Goal: Task Accomplishment & Management: Use online tool/utility

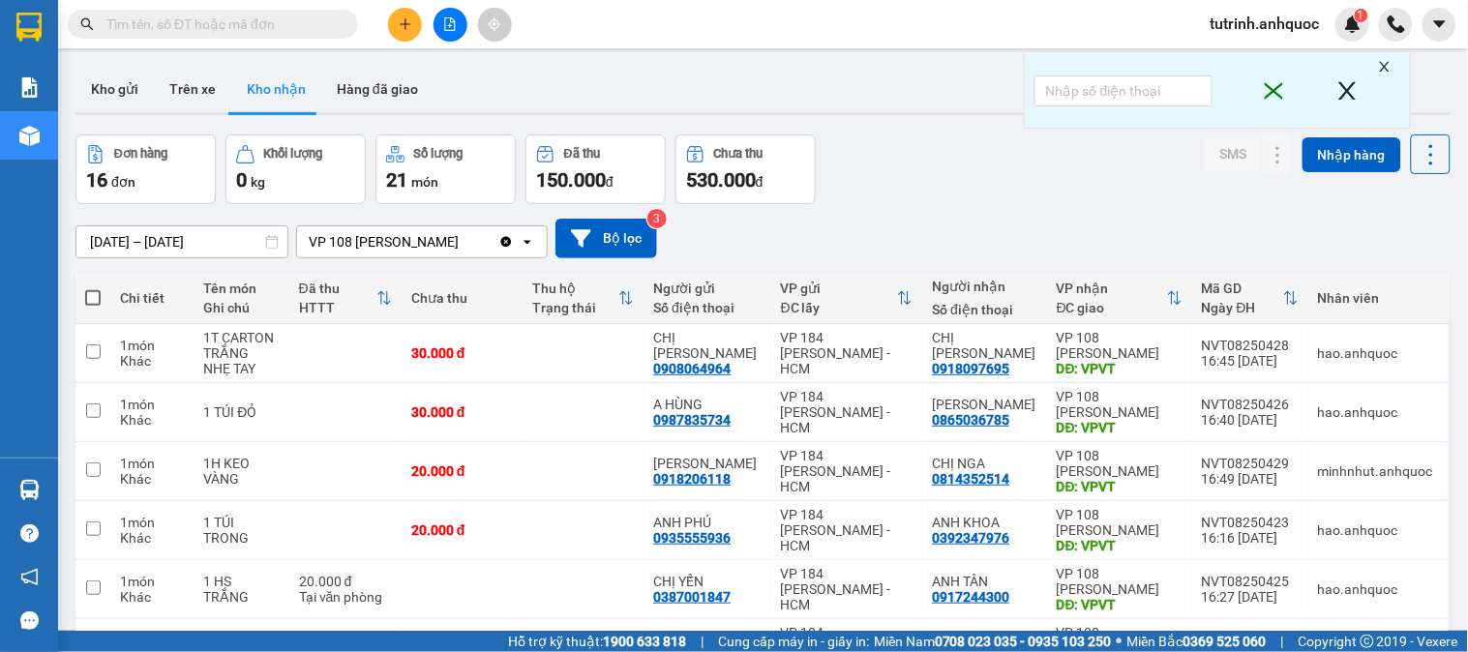
click at [450, 33] on button at bounding box center [450, 25] width 34 height 34
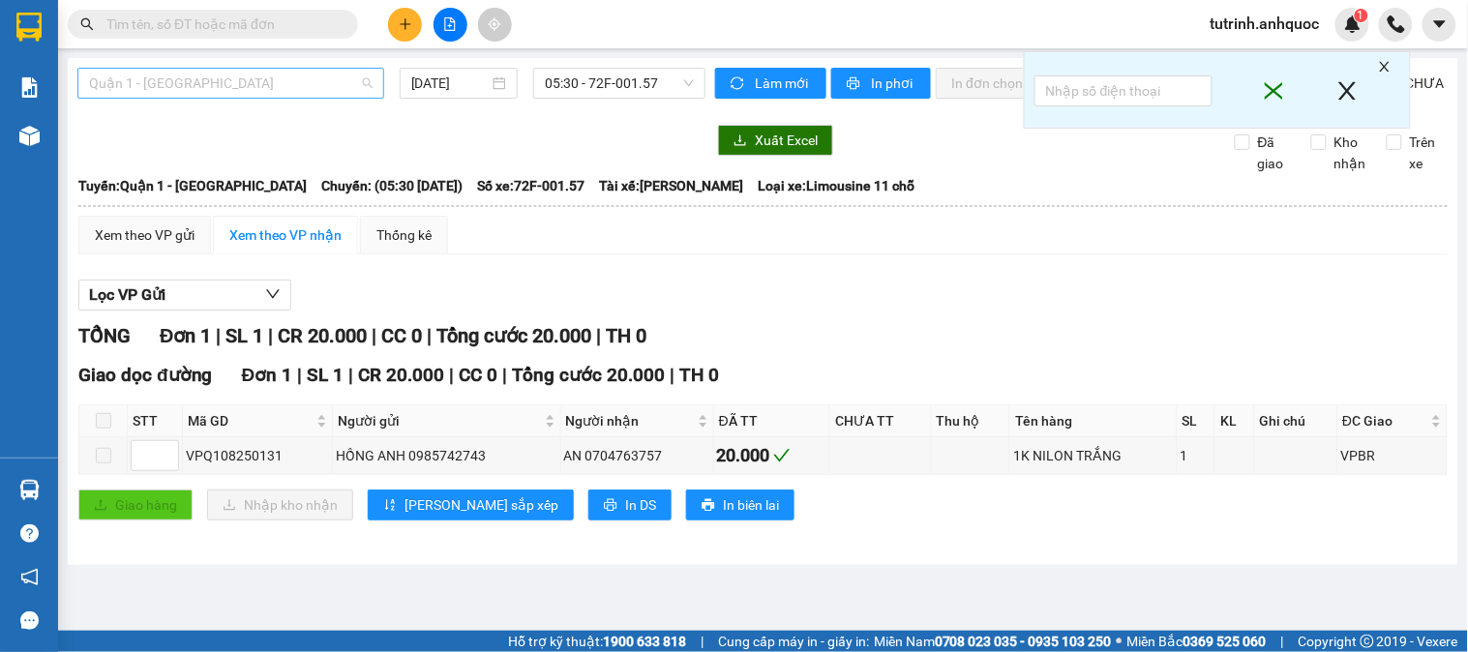
click at [233, 90] on span "Quận 1 - [GEOGRAPHIC_DATA]" at bounding box center [230, 83] width 283 height 29
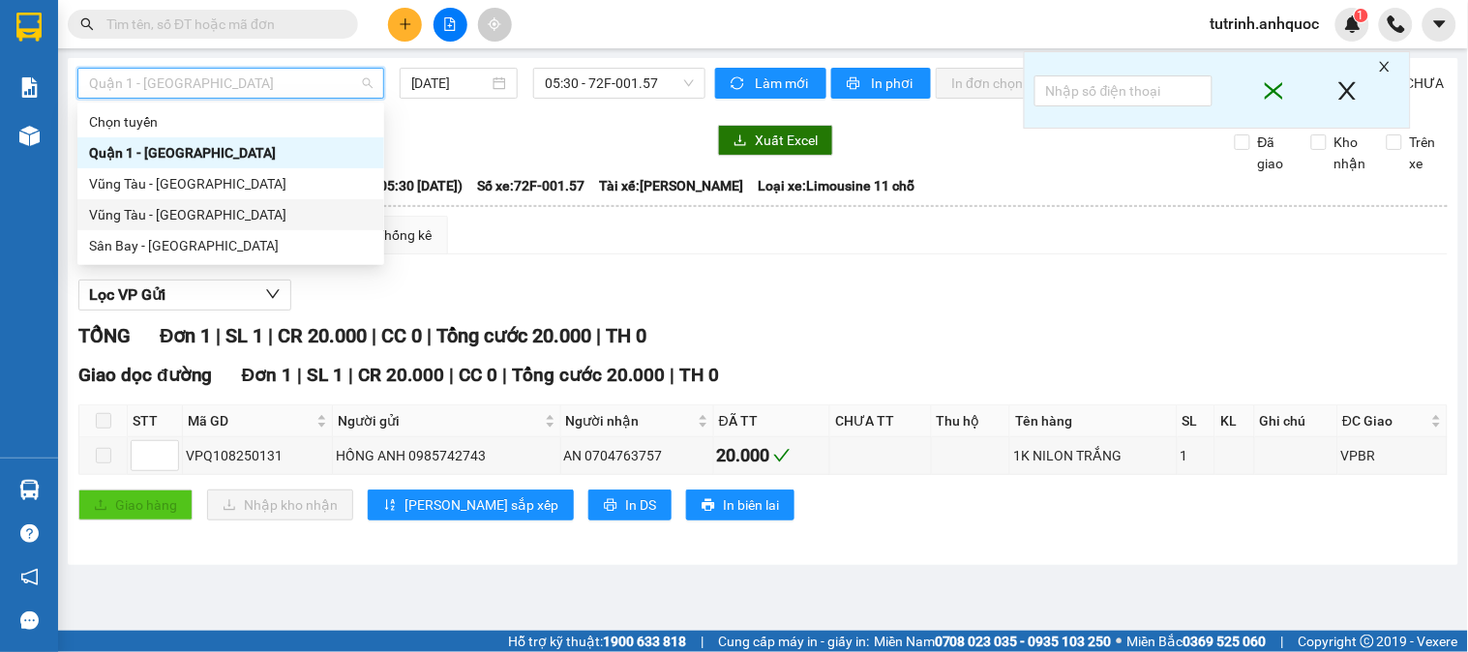
drag, startPoint x: 206, startPoint y: 215, endPoint x: 317, endPoint y: 185, distance: 115.2
click at [207, 215] on div "Vũng Tàu - [GEOGRAPHIC_DATA]" at bounding box center [230, 214] width 283 height 21
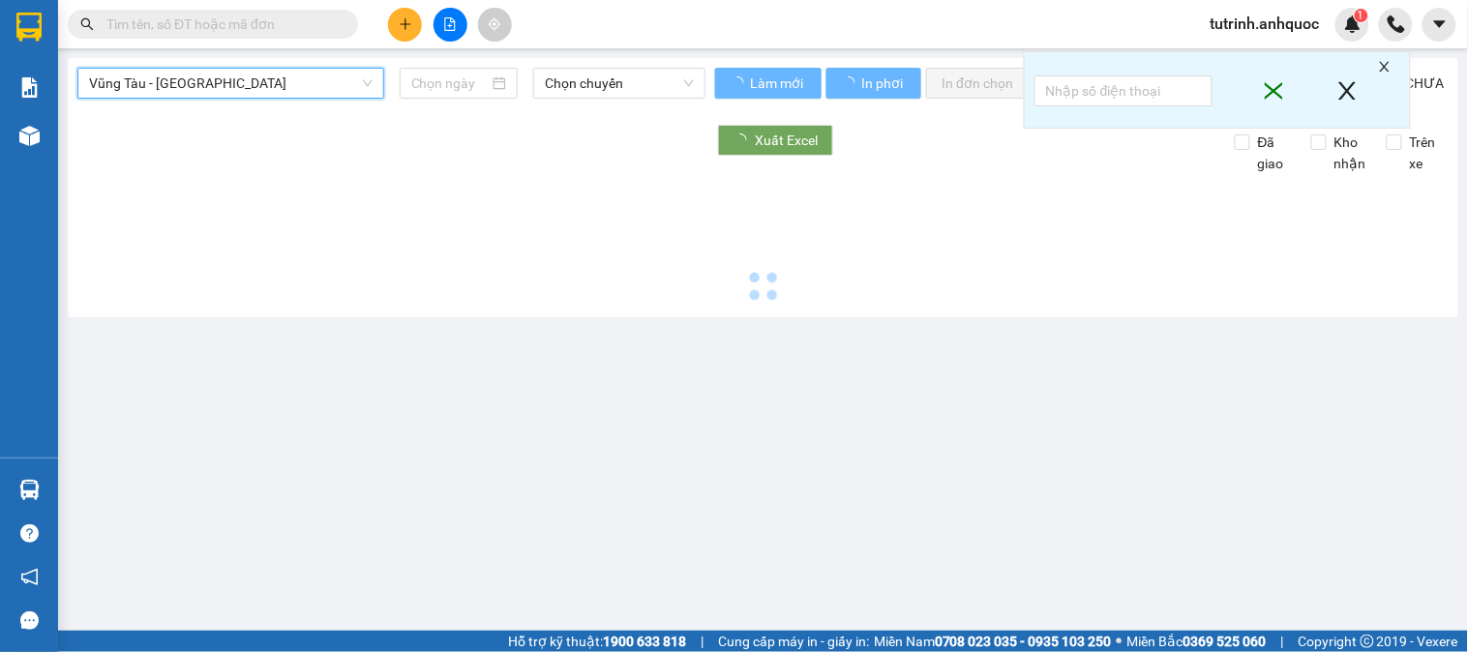
type input "[DATE]"
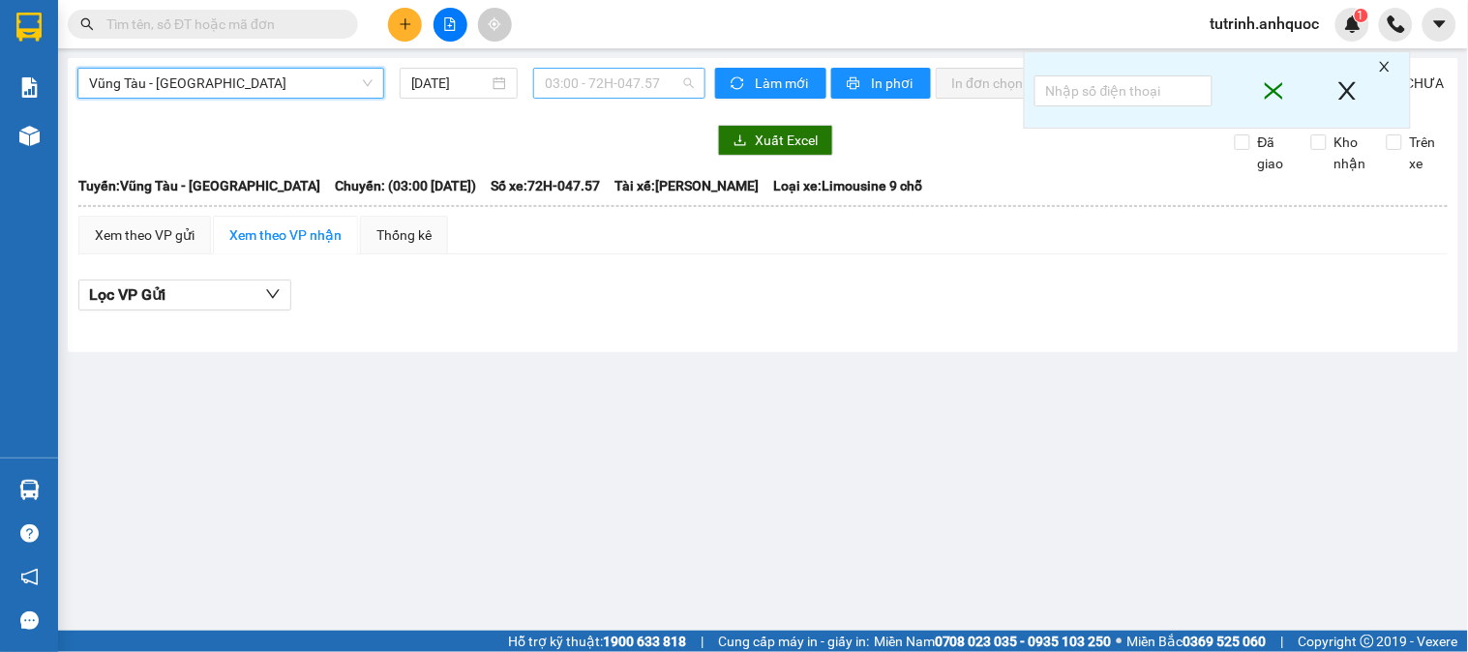
click at [563, 84] on span "03:00 - 72H-047.57" at bounding box center [619, 83] width 149 height 29
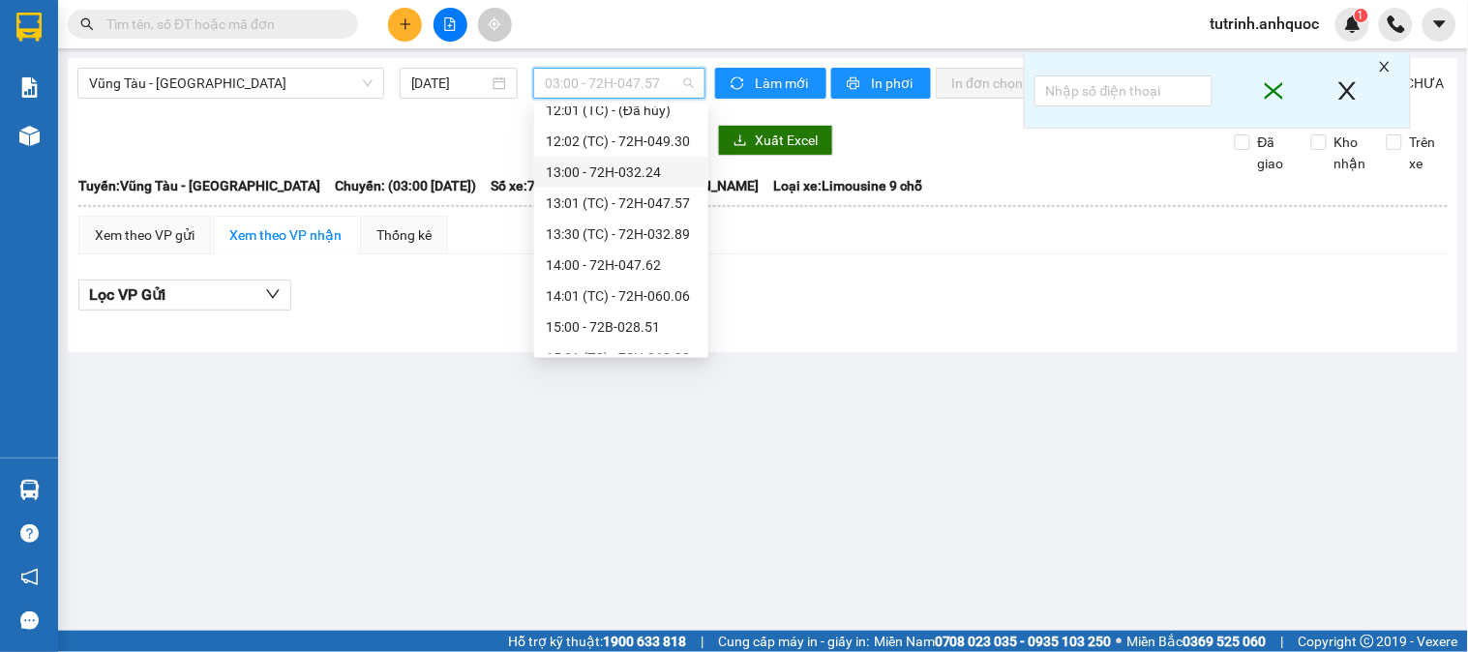
scroll to position [742, 0]
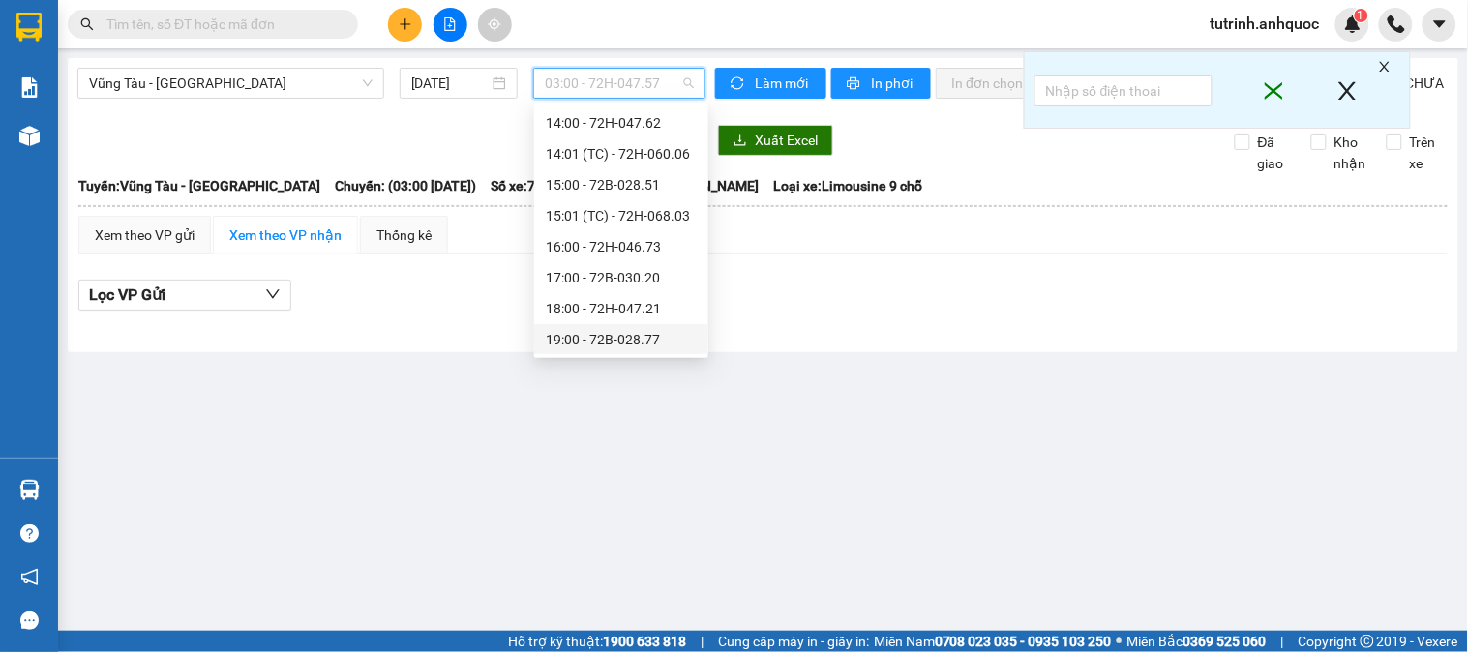
click at [601, 343] on div "19:00 - 72B-028.77" at bounding box center [621, 339] width 151 height 21
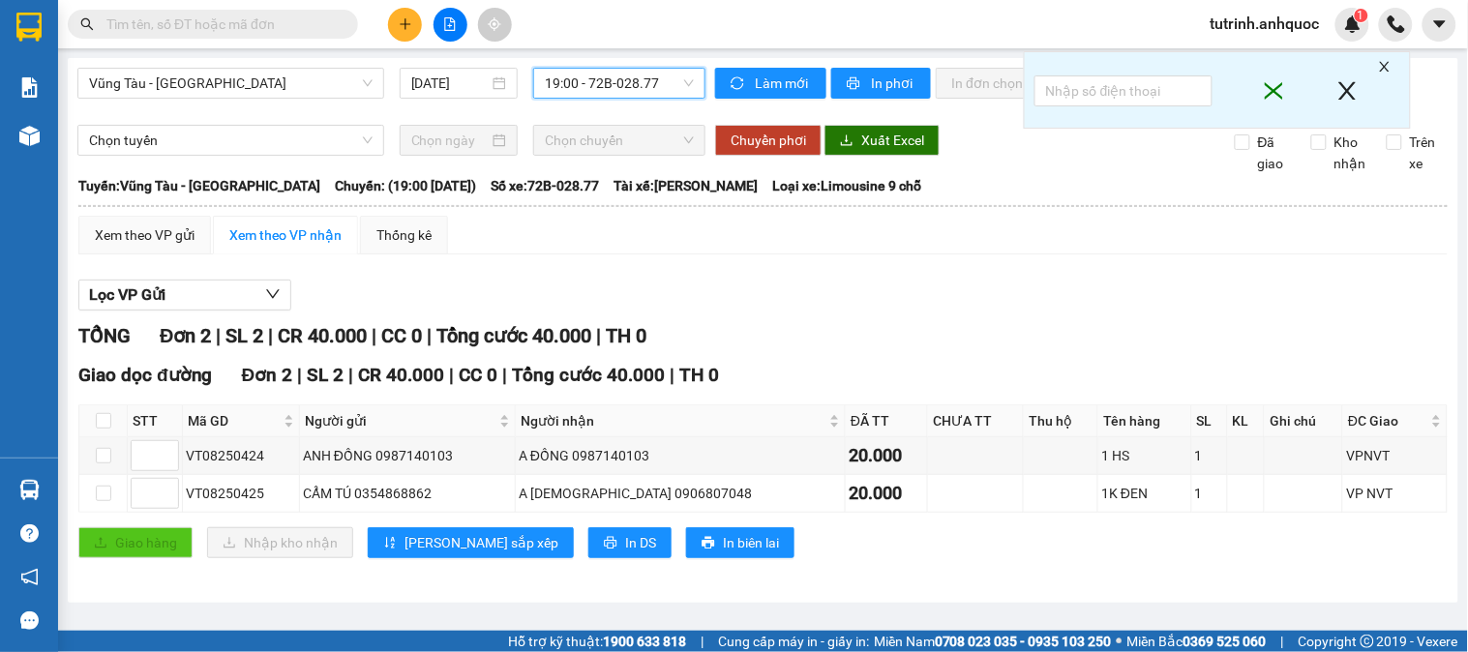
click at [642, 81] on span "19:00 - 72B-028.77" at bounding box center [619, 83] width 149 height 29
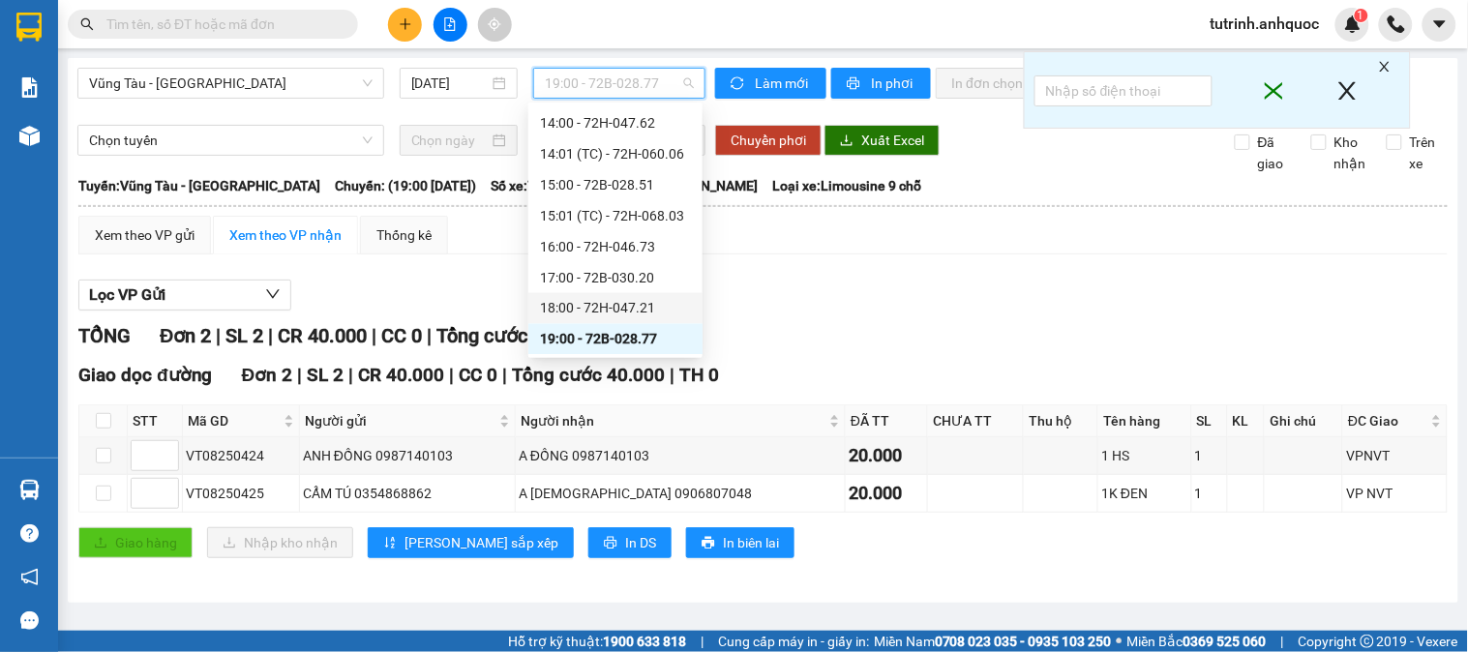
click at [623, 298] on div "18:00 - 72H-047.21" at bounding box center [615, 308] width 151 height 21
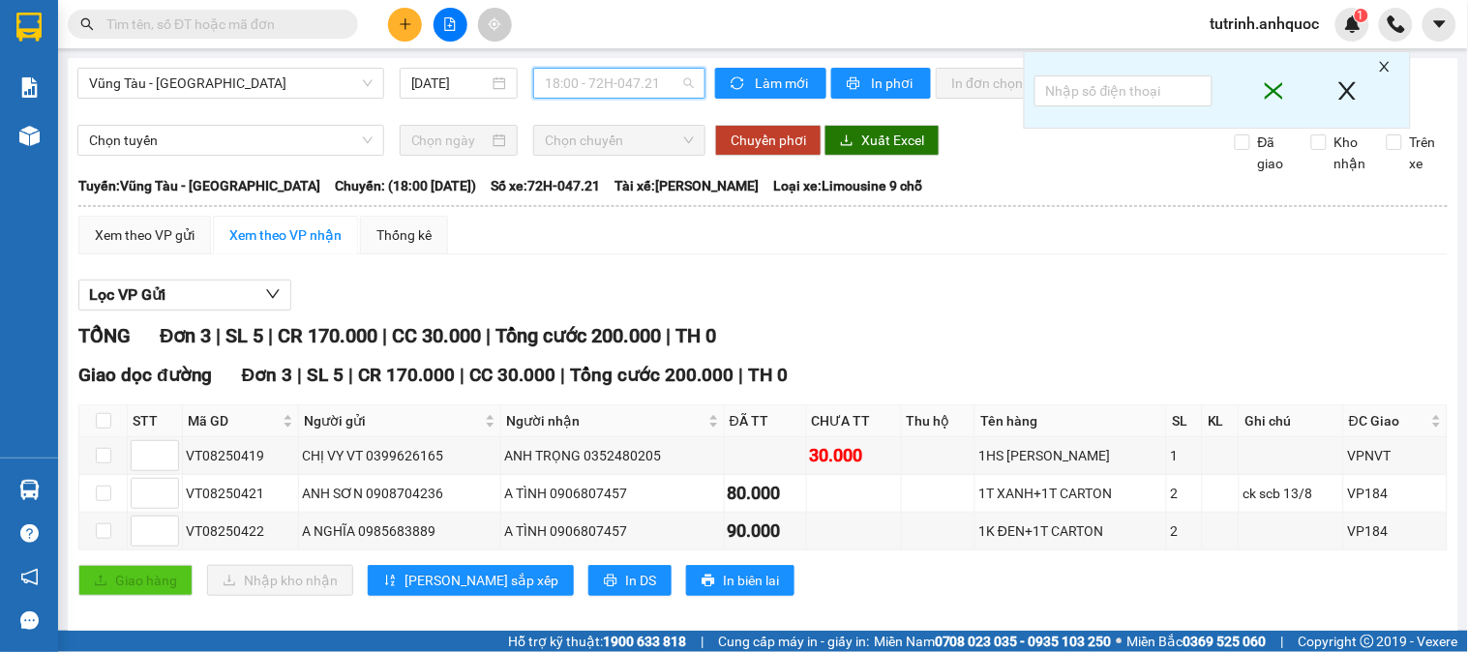
click at [612, 90] on span "18:00 - 72H-047.21" at bounding box center [619, 83] width 149 height 29
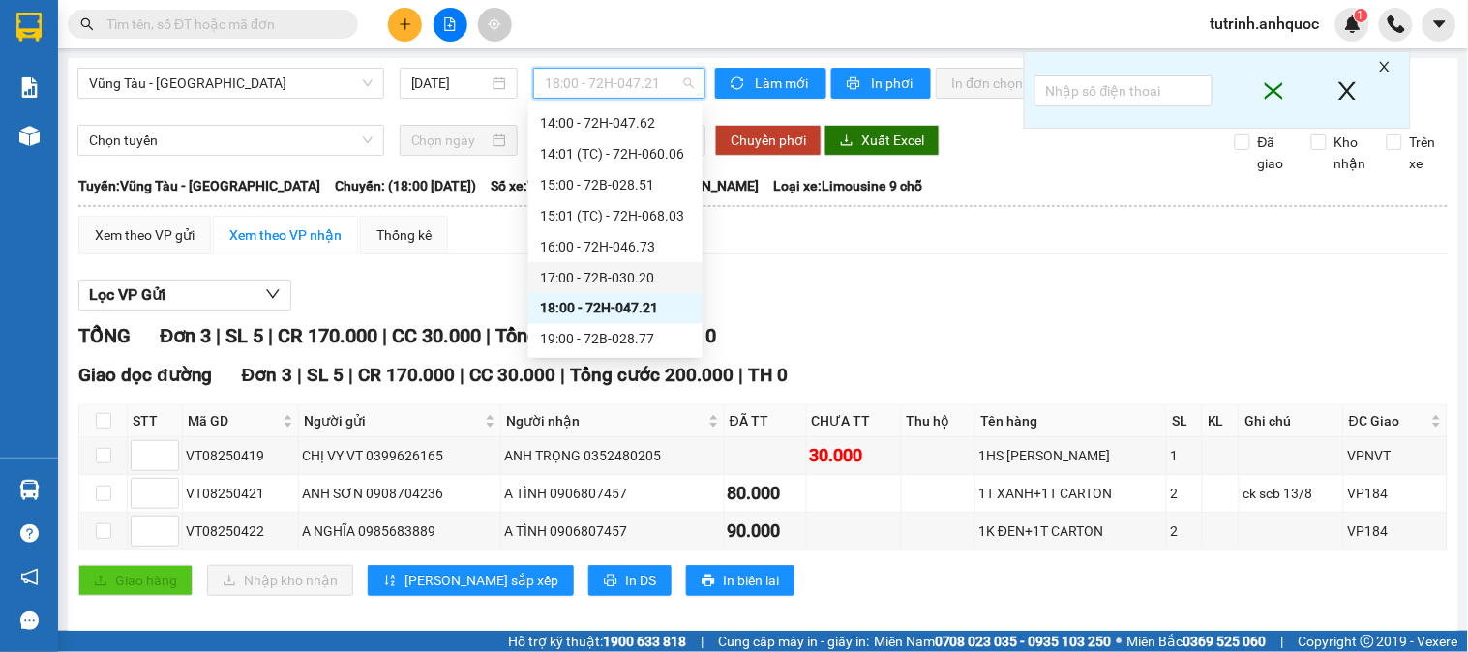
click at [608, 276] on div "17:00 - 72B-030.20" at bounding box center [615, 277] width 151 height 21
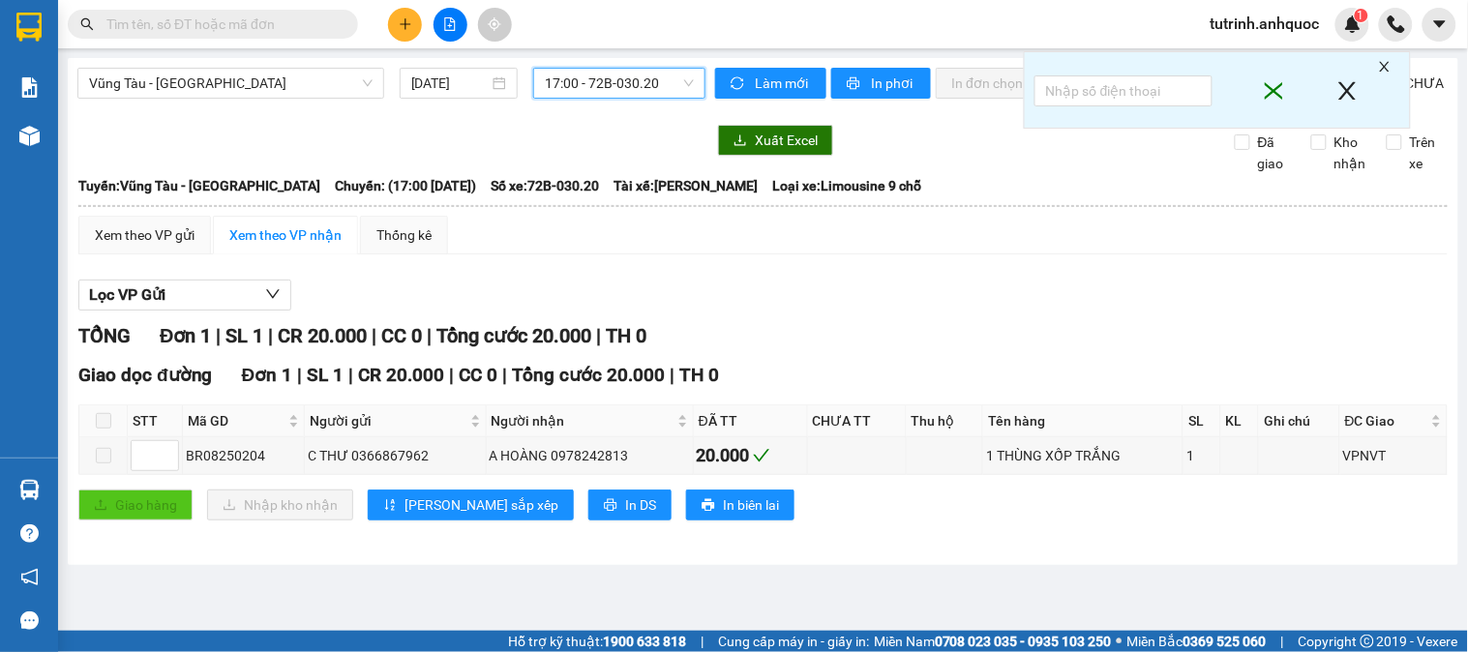
click at [629, 78] on span "17:00 - 72B-030.20" at bounding box center [619, 83] width 149 height 29
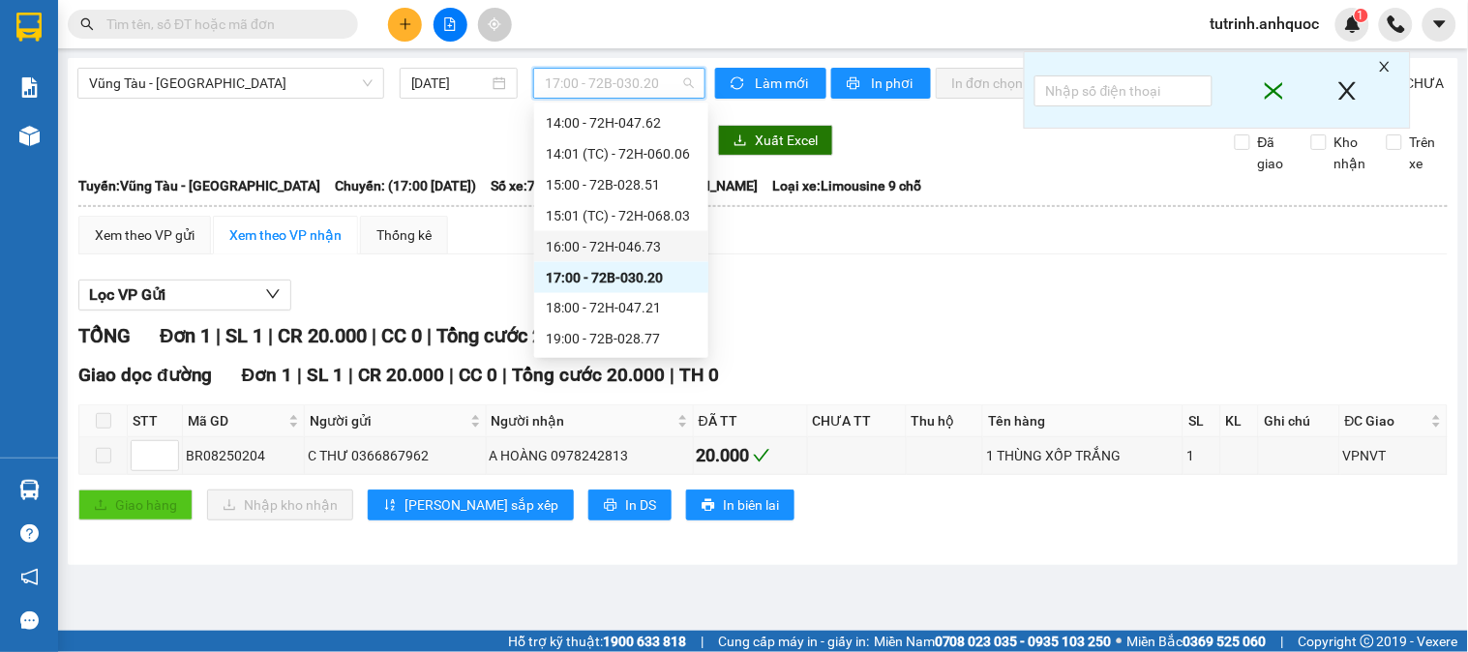
click at [603, 236] on div "16:00 - 72H-046.73" at bounding box center [621, 246] width 151 height 21
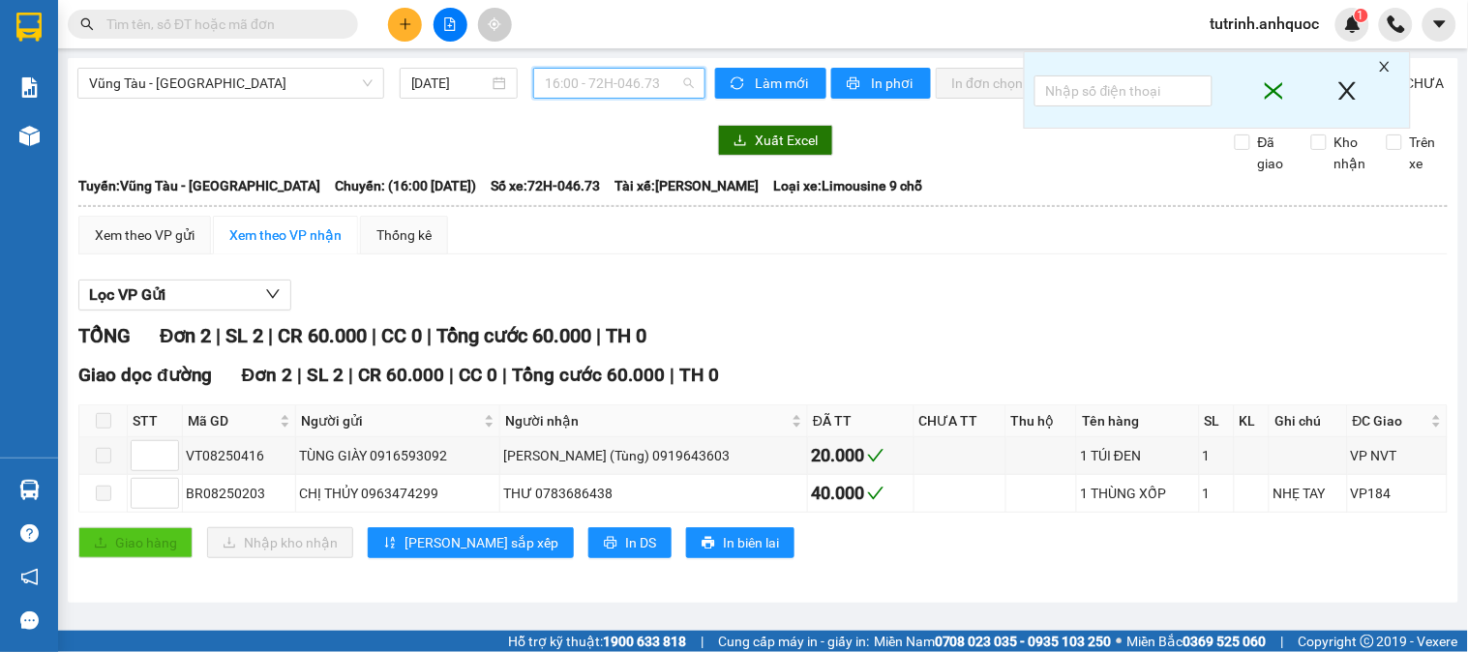
click at [629, 95] on span "16:00 - 72H-046.73" at bounding box center [619, 83] width 149 height 29
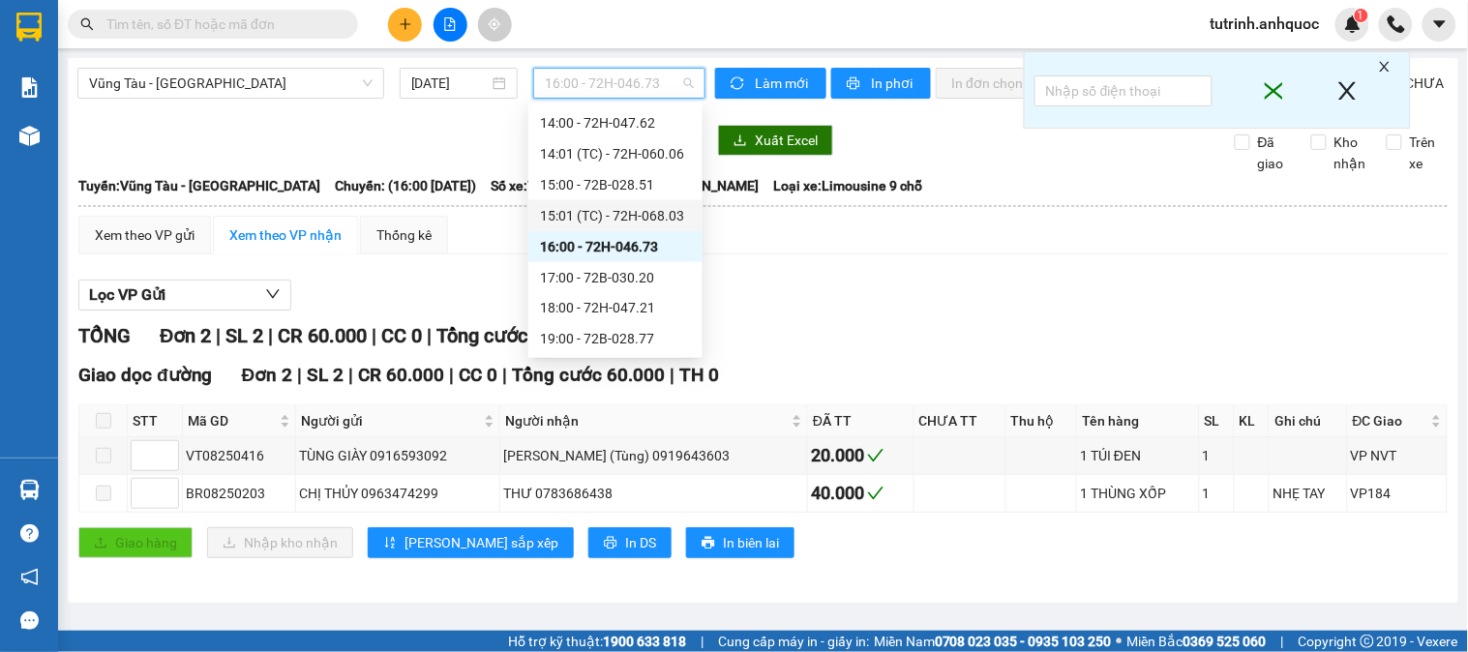
drag, startPoint x: 587, startPoint y: 205, endPoint x: 595, endPoint y: 172, distance: 33.8
click at [587, 206] on div "15:01 (TC) - 72H-068.03" at bounding box center [615, 215] width 151 height 21
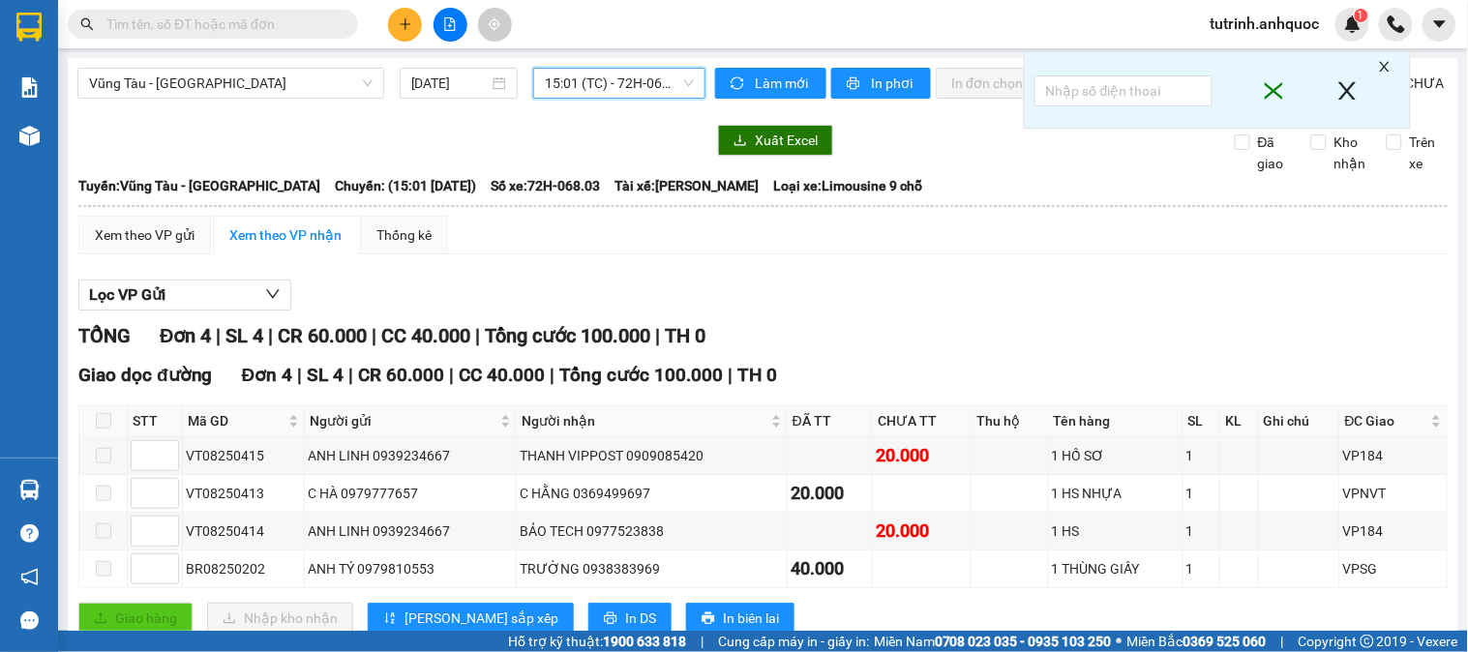
click at [611, 92] on span "15:01 (TC) - 72H-068.03" at bounding box center [619, 83] width 149 height 29
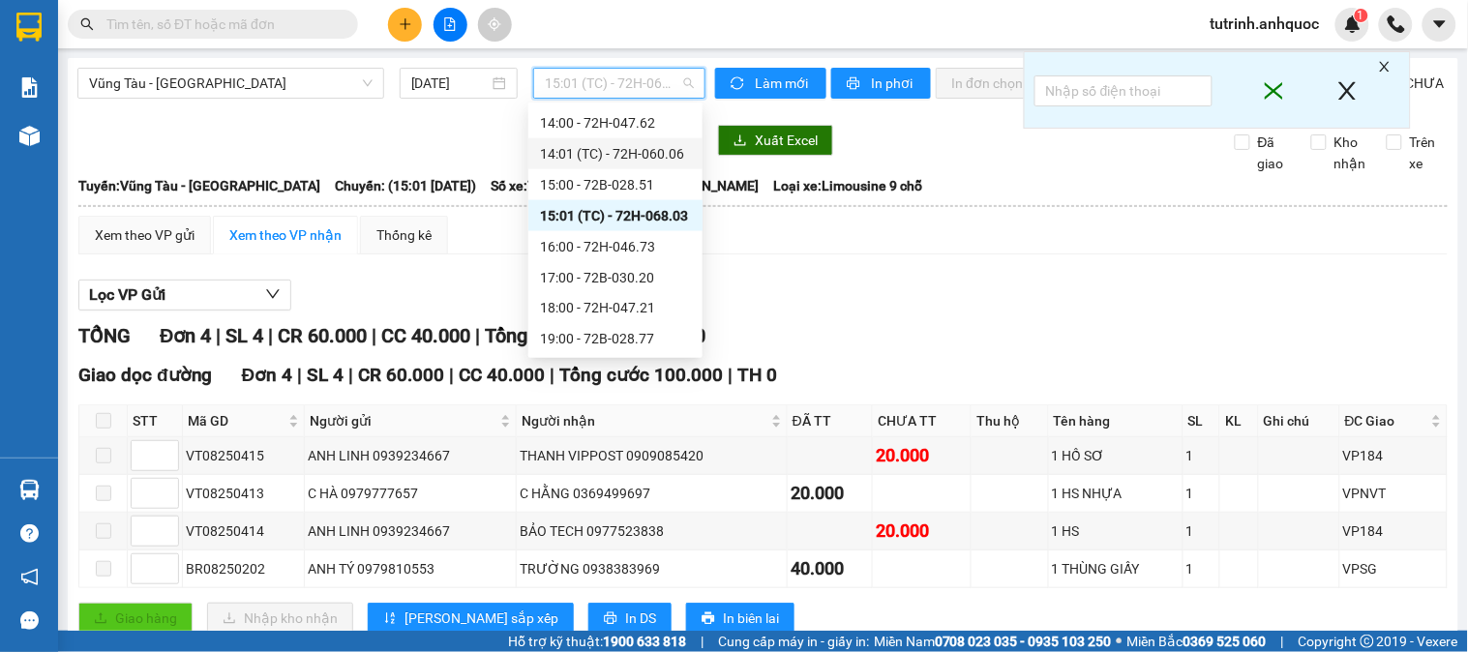
scroll to position [635, 0]
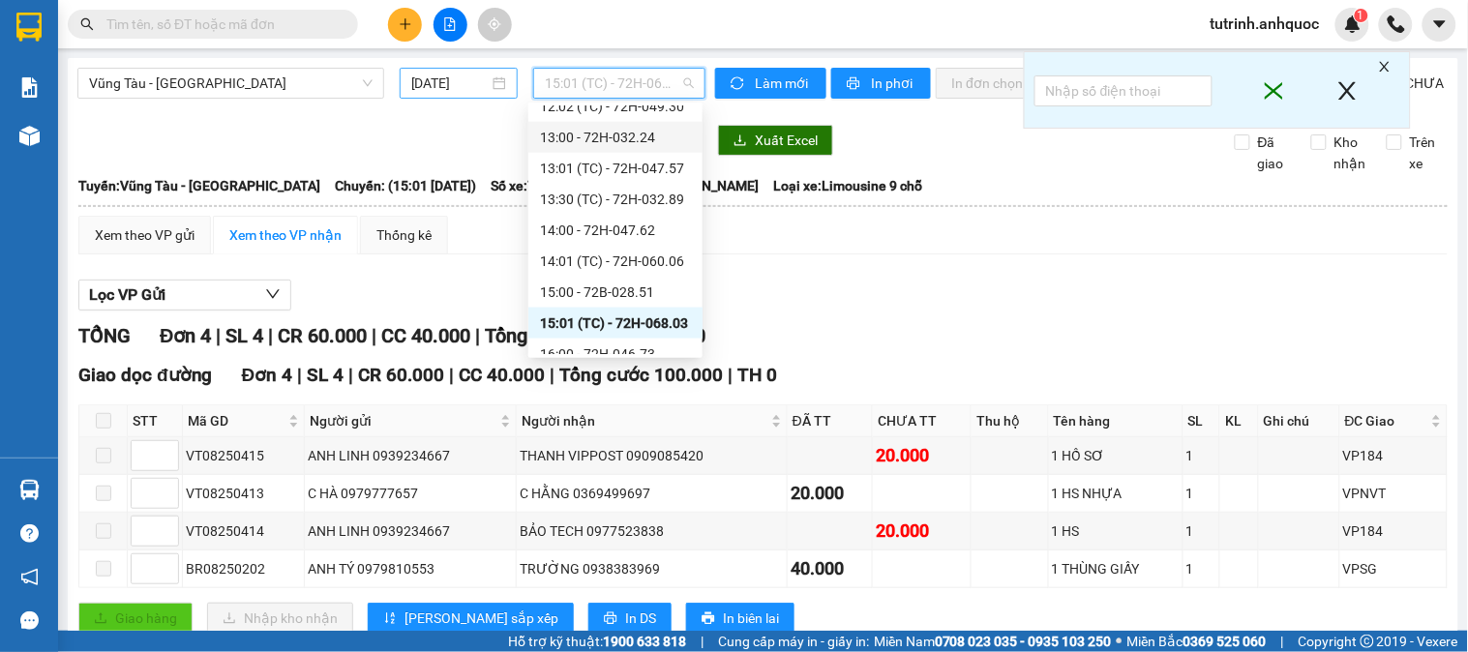
click at [445, 83] on input "[DATE]" at bounding box center [450, 83] width 78 height 21
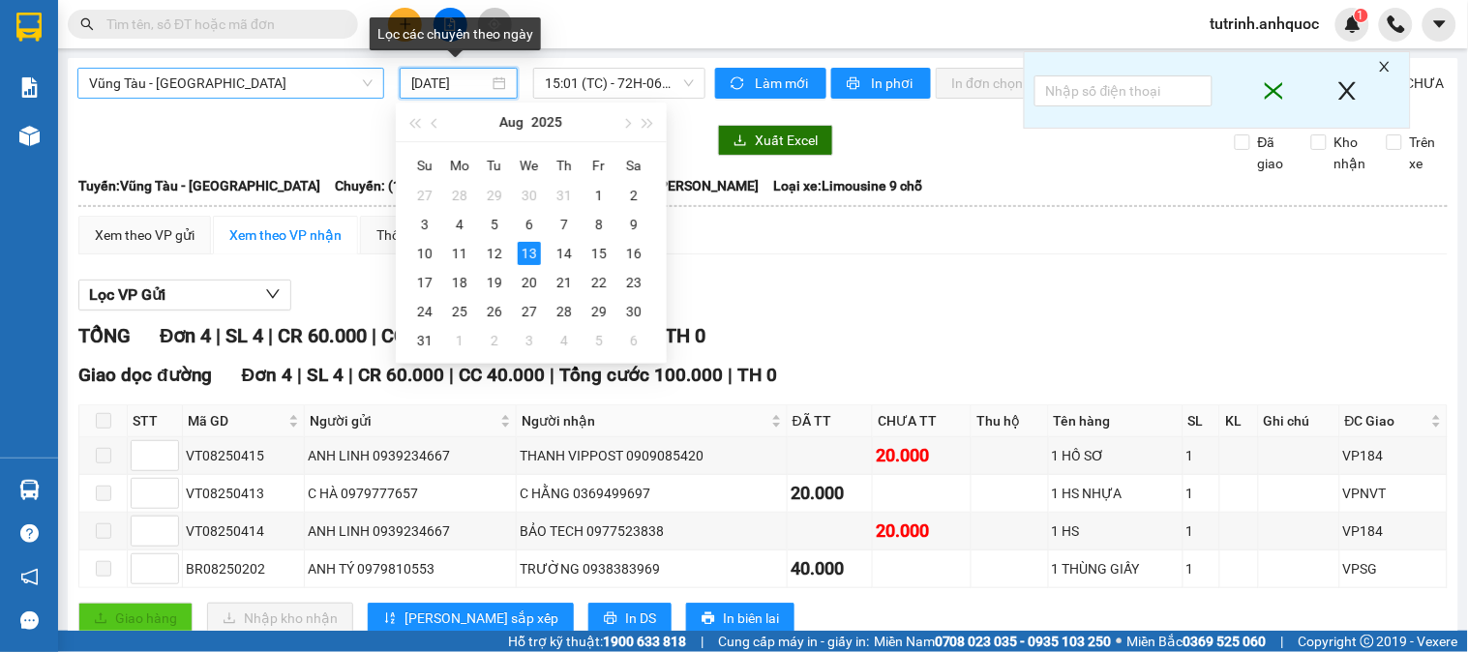
click at [274, 92] on span "Vũng Tàu - [GEOGRAPHIC_DATA]" at bounding box center [230, 83] width 283 height 29
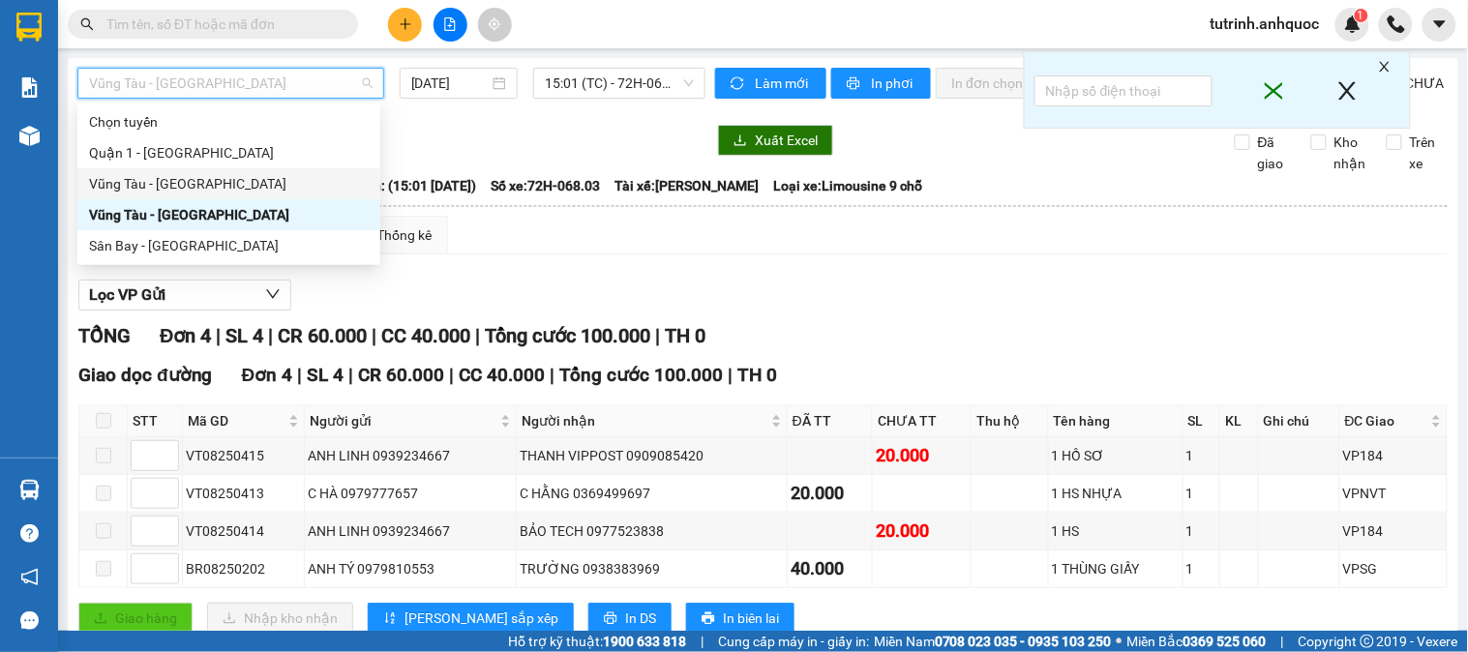
click at [275, 185] on div "Vũng Tàu - [GEOGRAPHIC_DATA]" at bounding box center [229, 183] width 280 height 21
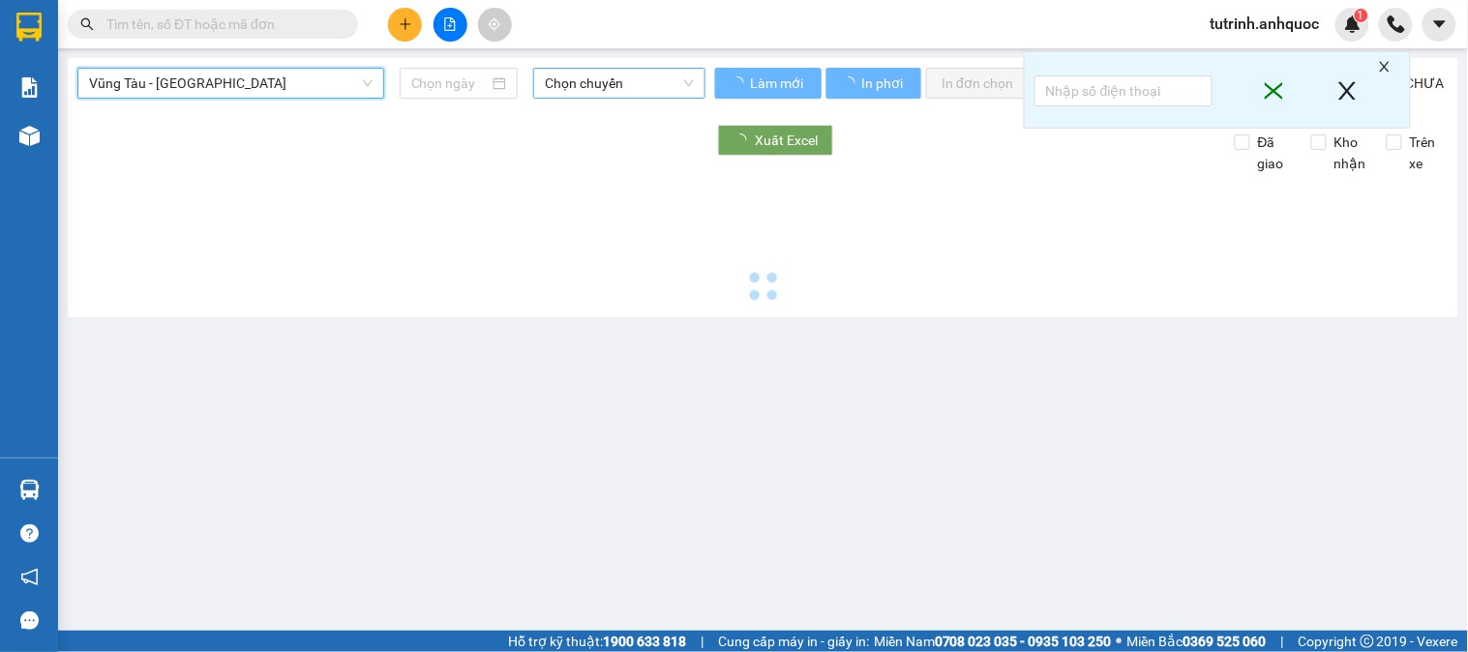
type input "[DATE]"
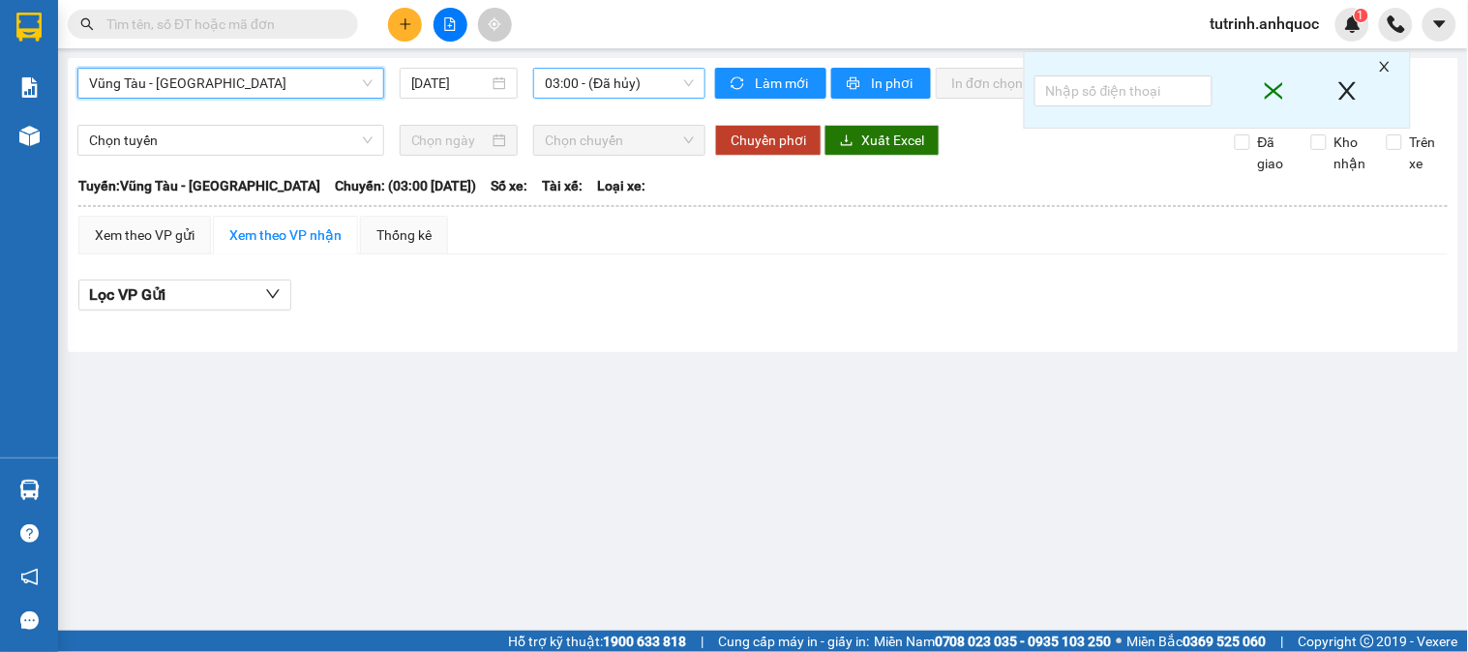
click at [637, 90] on span "03:00 - (Đã hủy)" at bounding box center [619, 83] width 149 height 29
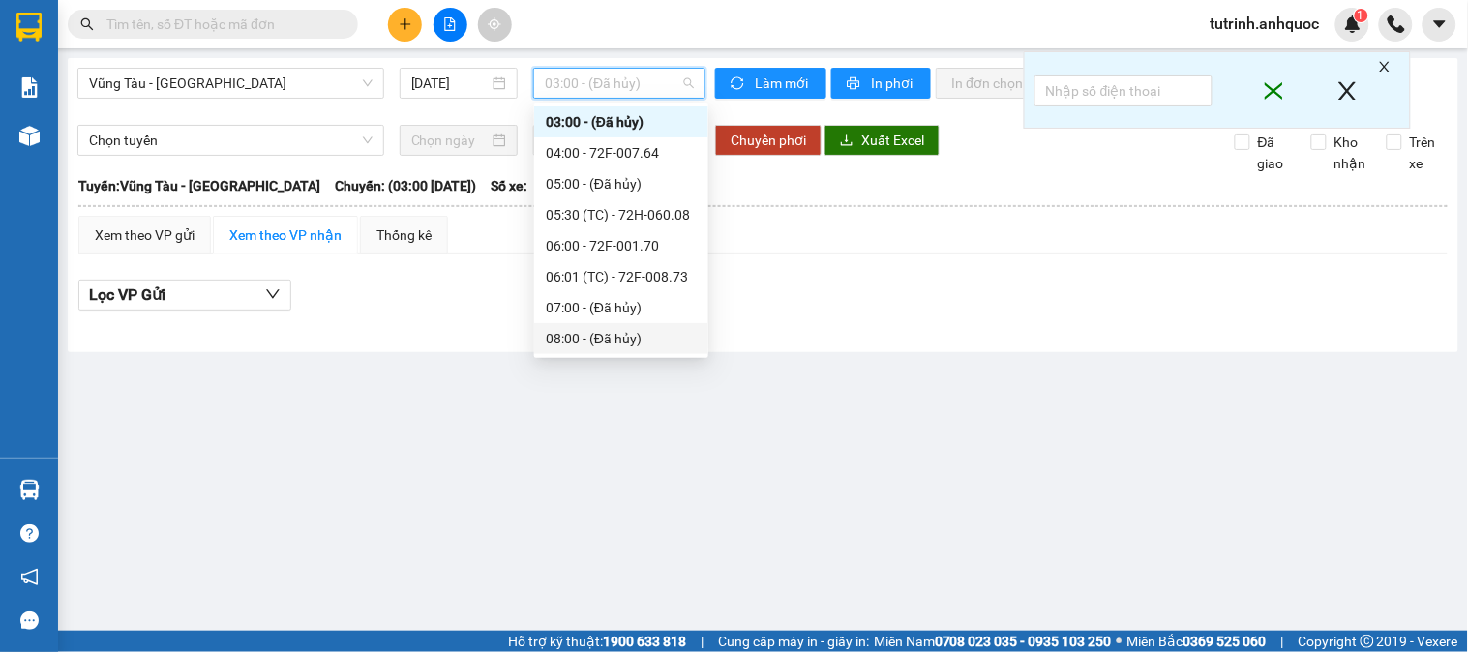
scroll to position [433, 0]
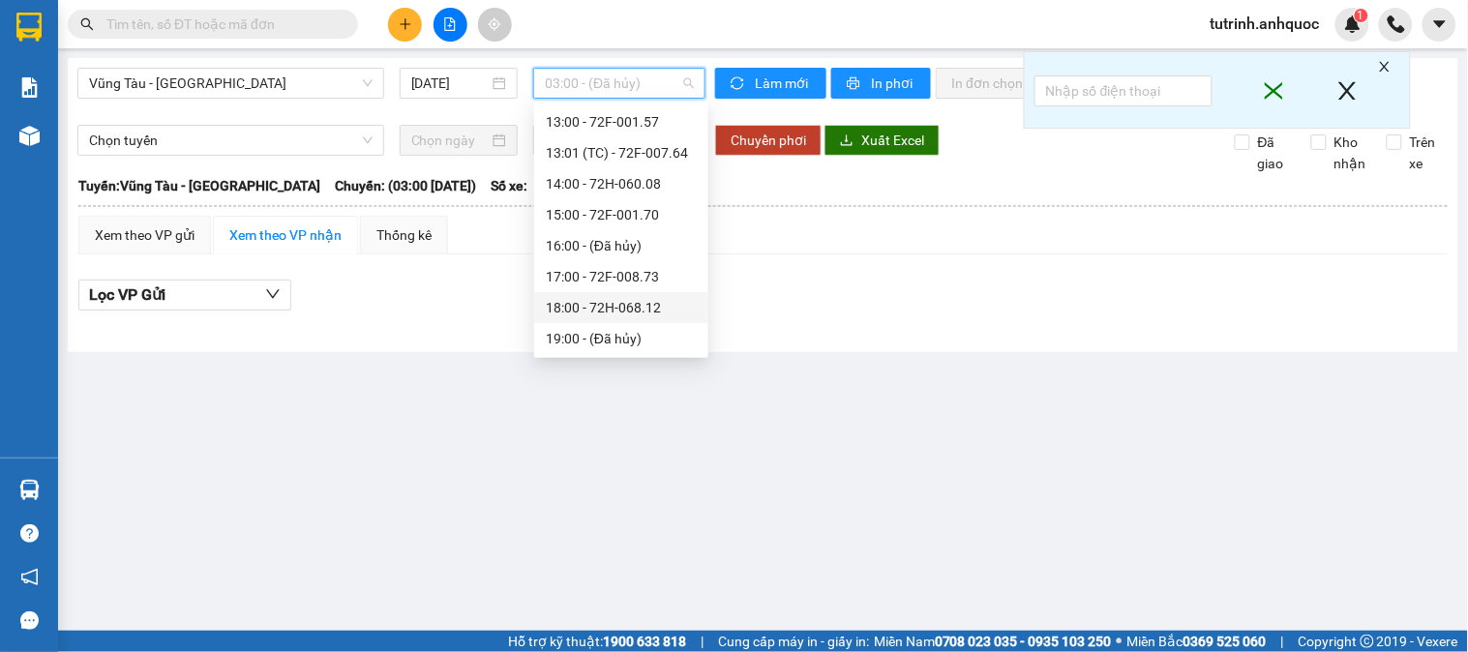
click at [610, 297] on div "18:00 - 72H-068.12" at bounding box center [621, 307] width 151 height 21
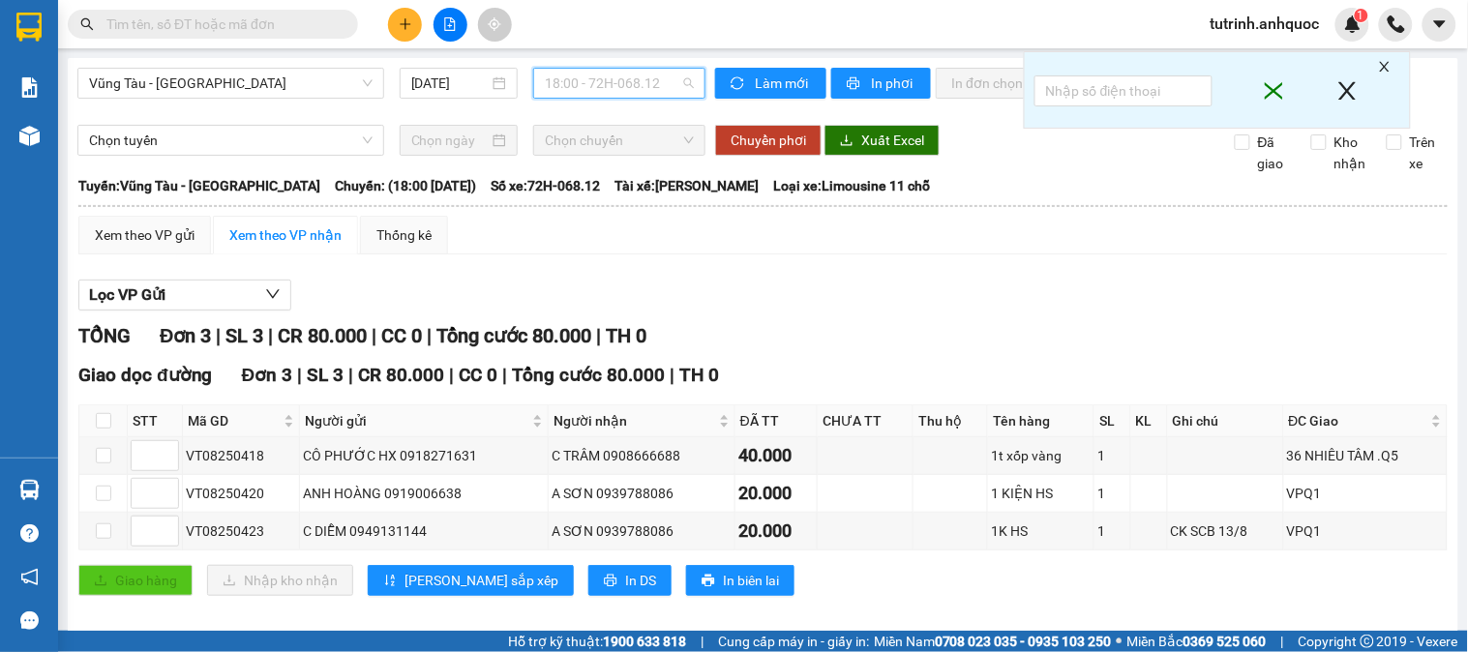
click at [604, 95] on span "18:00 - 72H-068.12" at bounding box center [619, 83] width 149 height 29
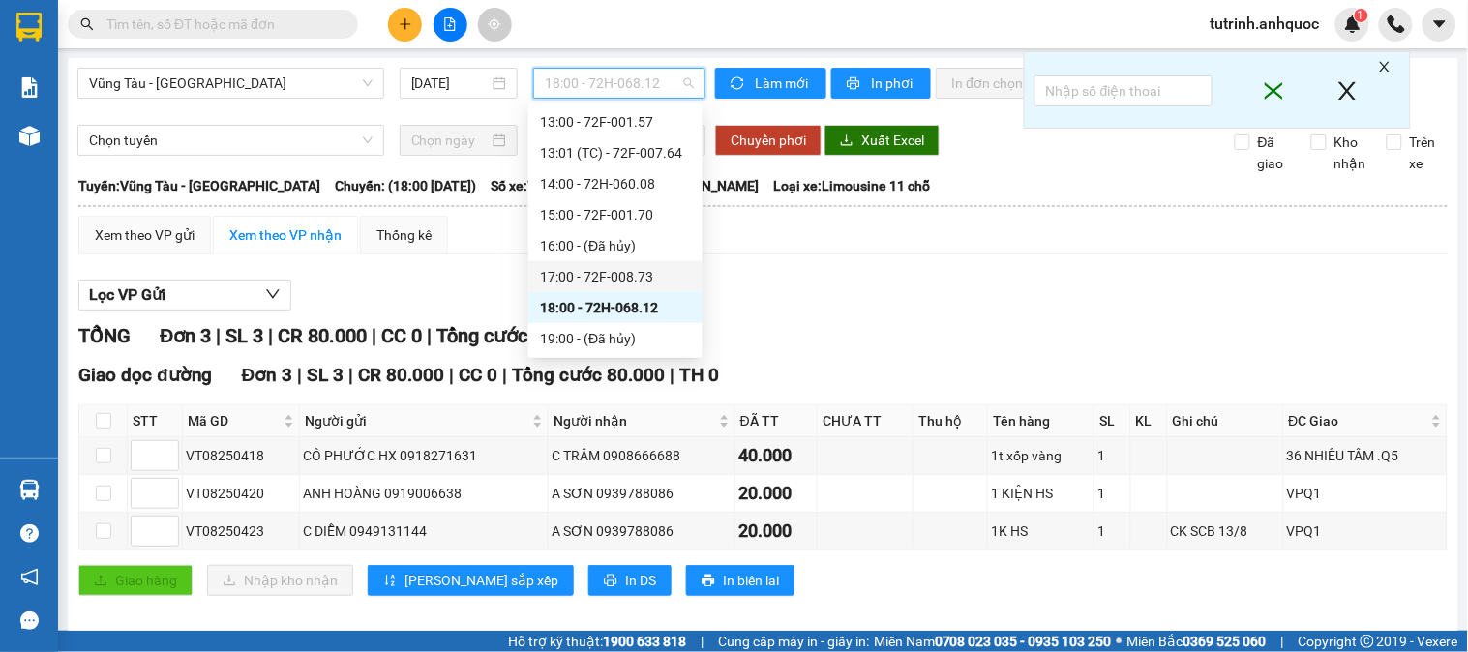
drag, startPoint x: 606, startPoint y: 273, endPoint x: 631, endPoint y: 181, distance: 95.3
click at [606, 274] on div "17:00 - 72F-008.73" at bounding box center [615, 276] width 151 height 21
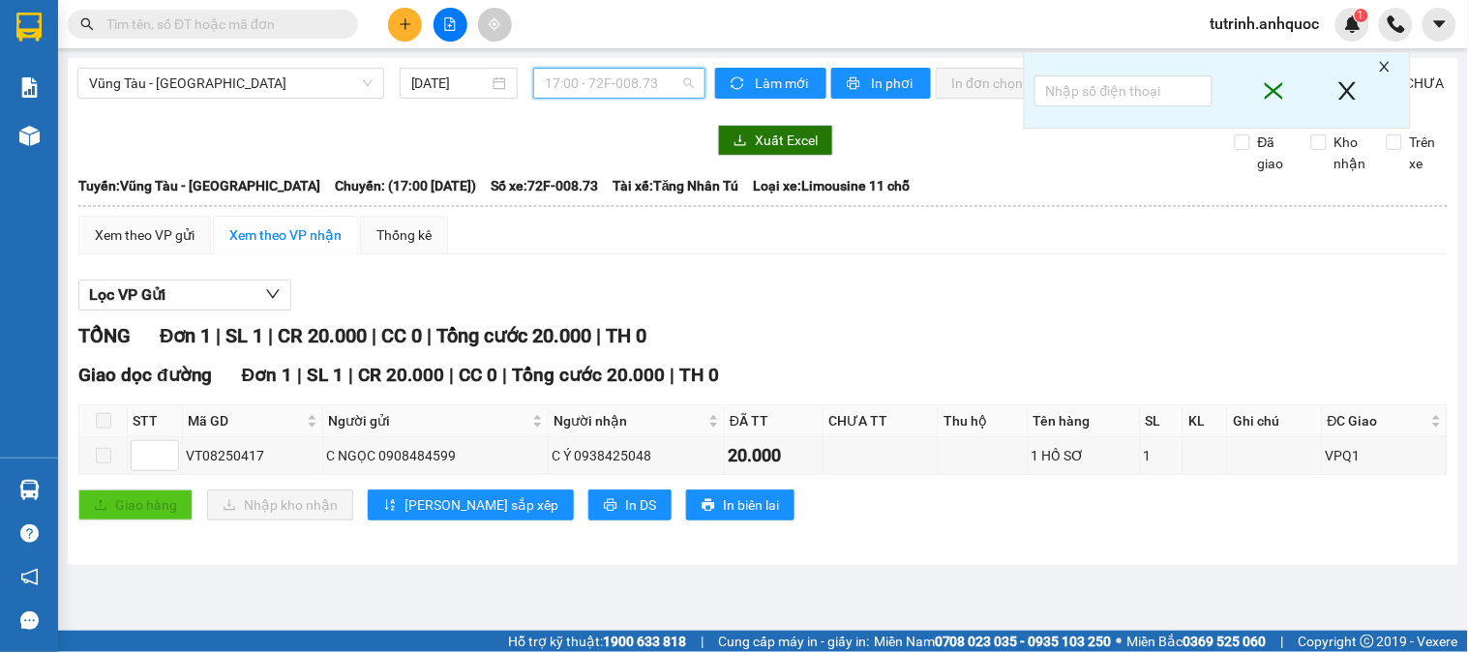
click at [621, 79] on span "17:00 - 72F-008.73" at bounding box center [619, 83] width 149 height 29
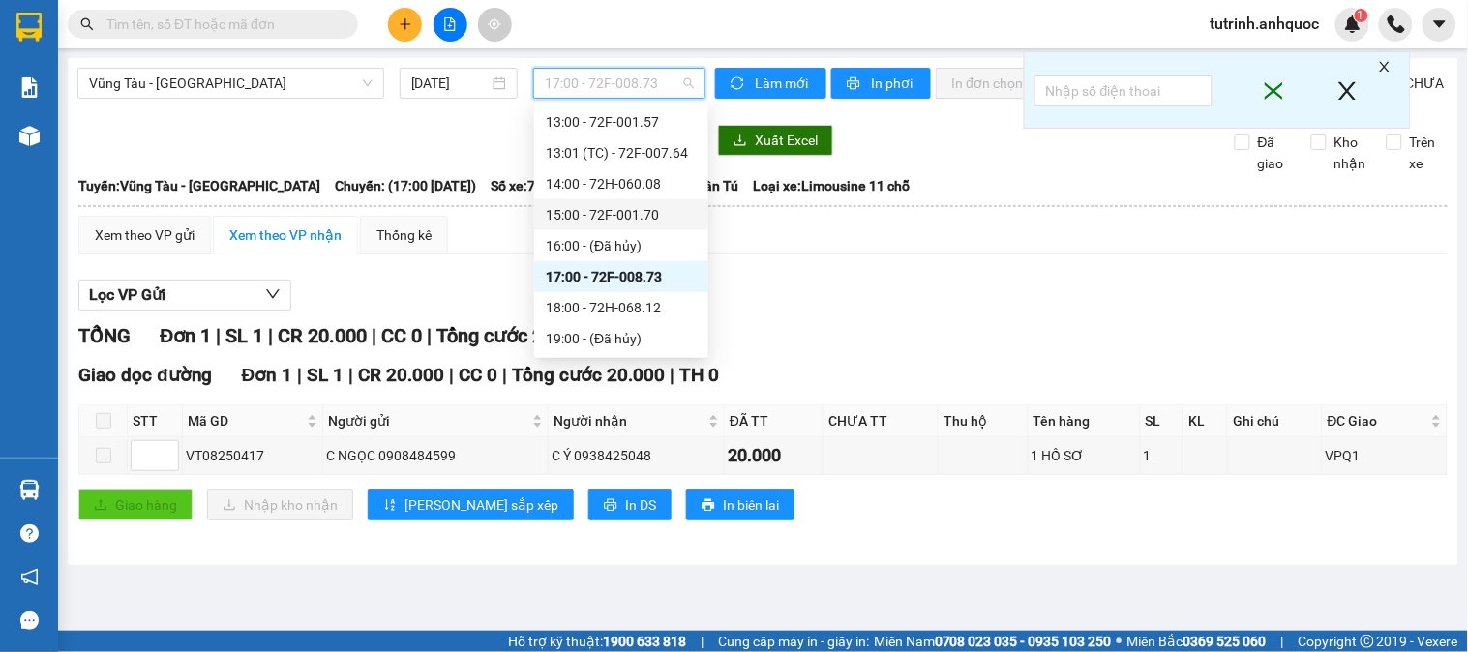
click at [609, 207] on div "15:00 - 72F-001.70" at bounding box center [621, 214] width 151 height 21
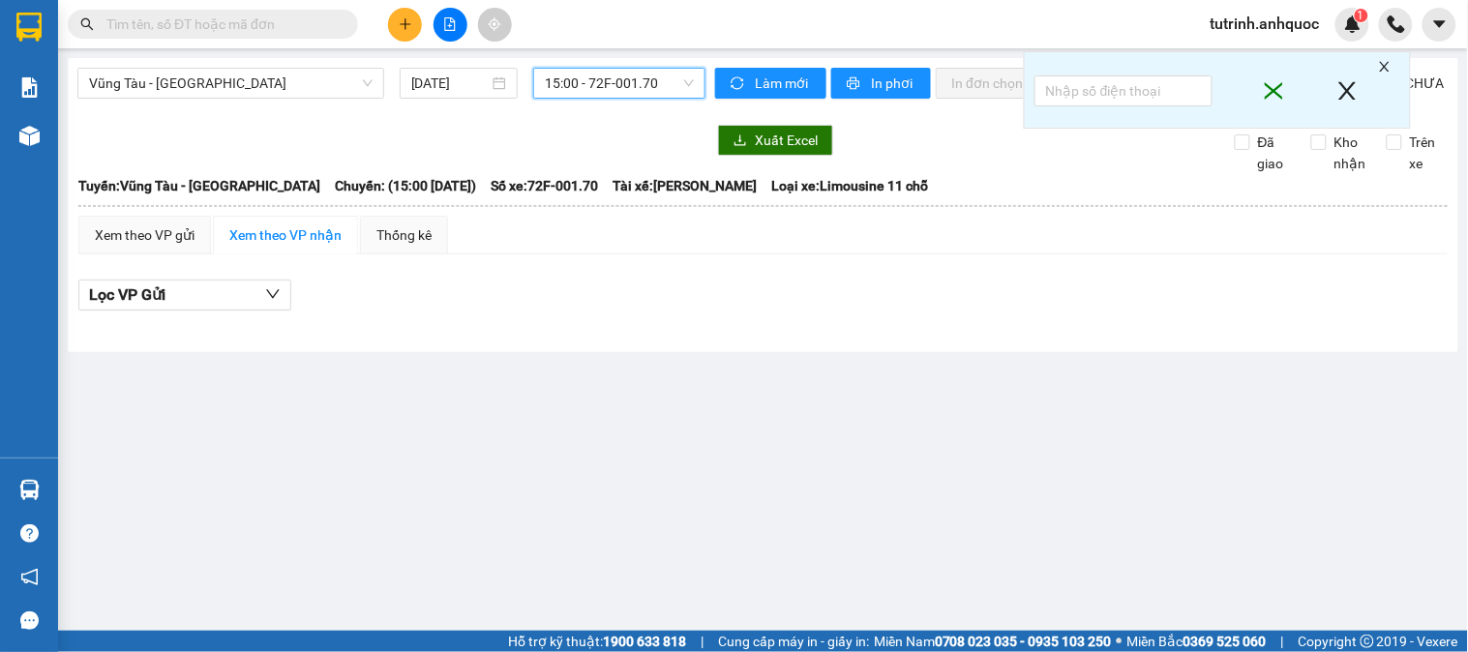
click at [630, 91] on span "15:00 - 72F-001.70" at bounding box center [619, 83] width 149 height 29
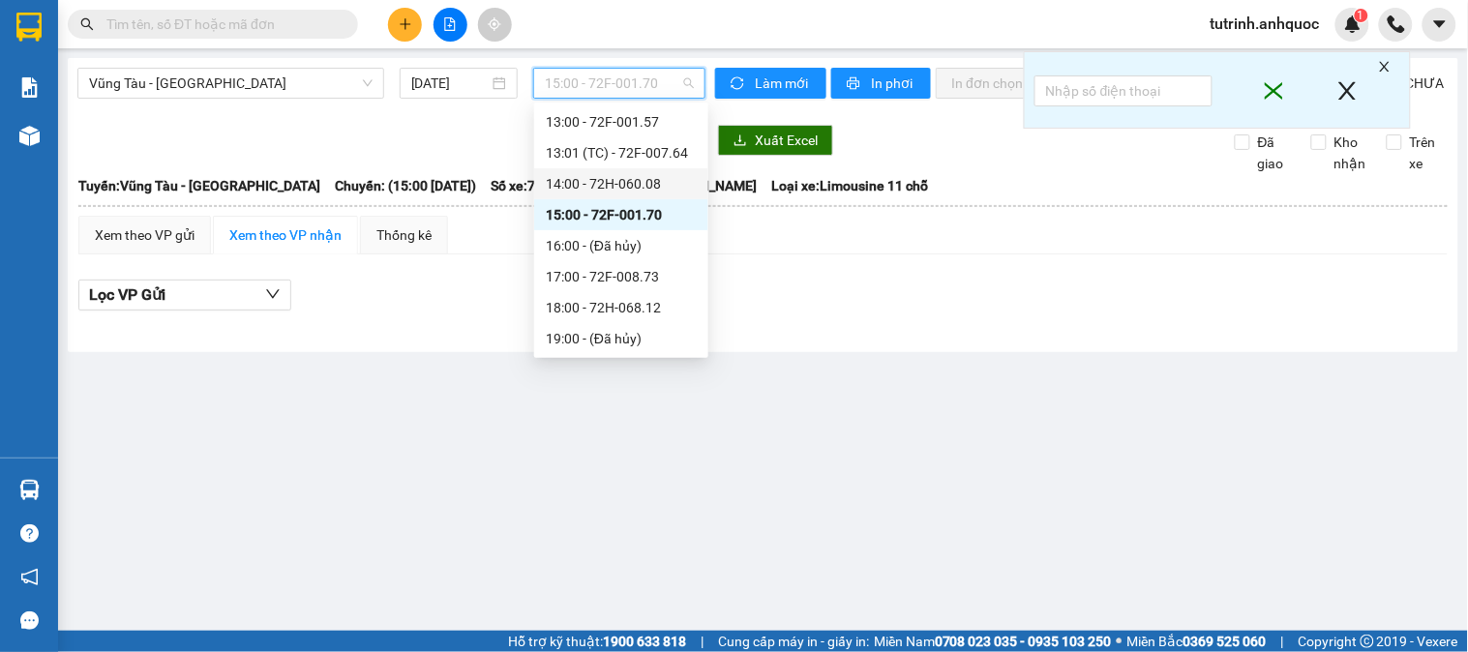
click at [614, 184] on div "14:00 - 72H-060.08" at bounding box center [621, 183] width 151 height 21
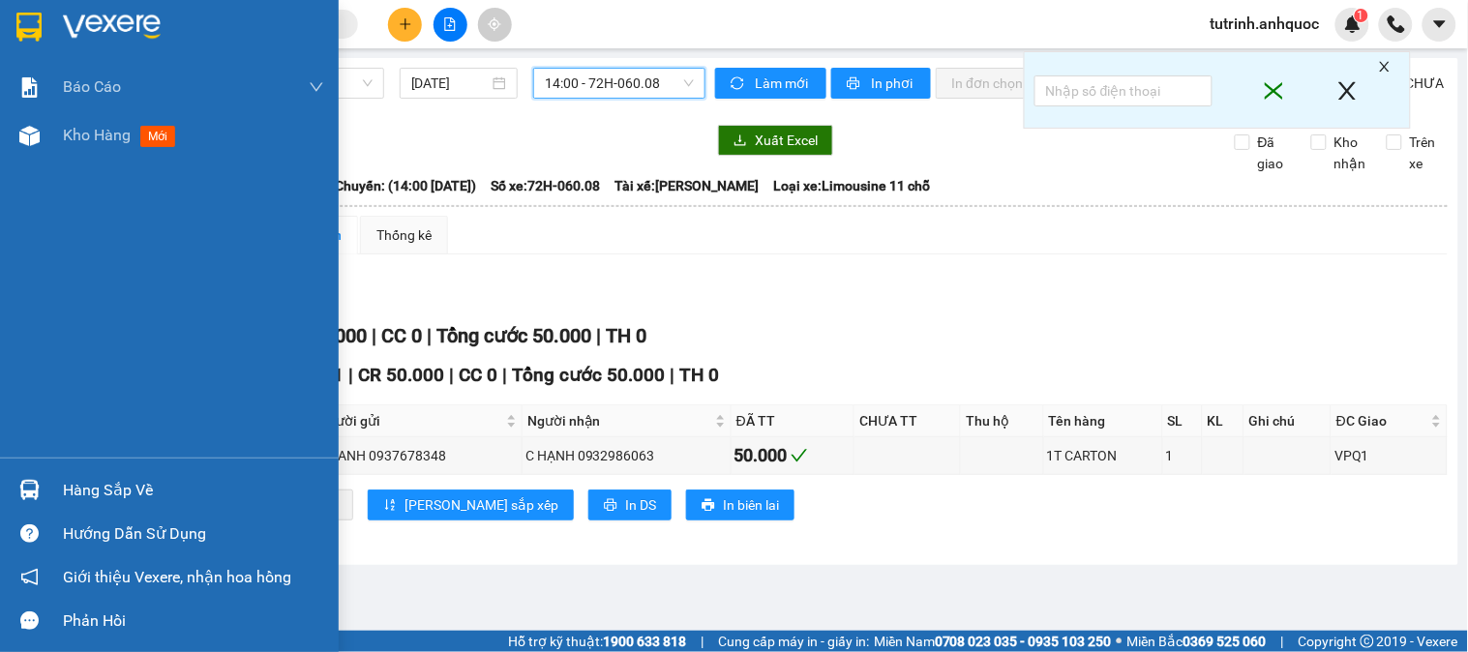
click at [30, 32] on img at bounding box center [28, 27] width 25 height 29
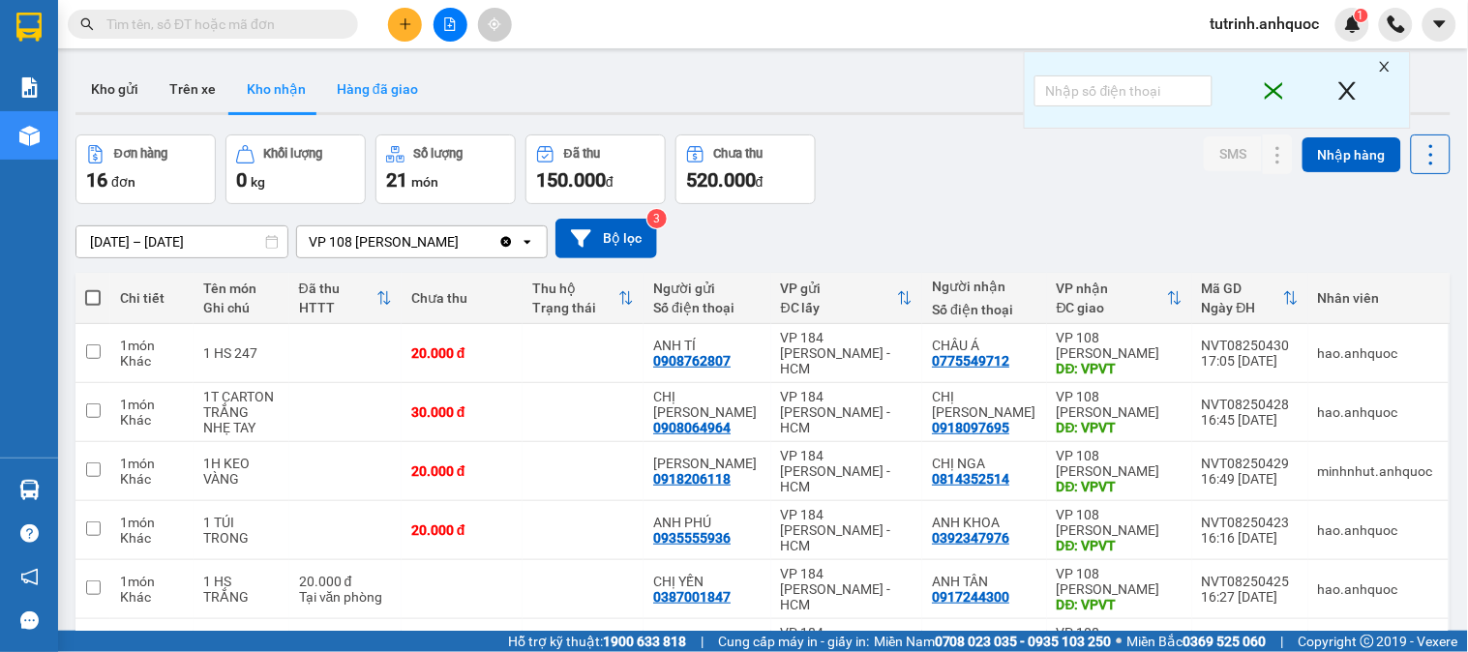
click at [387, 79] on button "Hàng đã giao" at bounding box center [377, 89] width 112 height 46
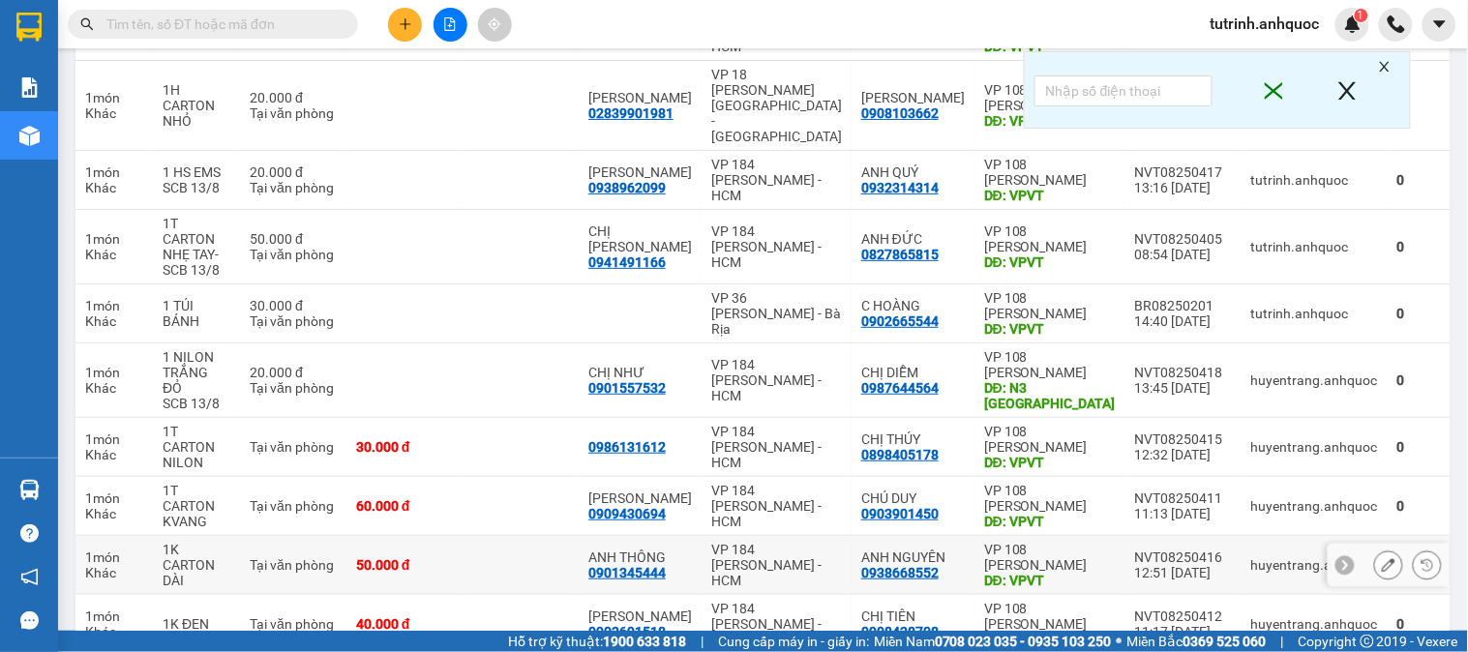
scroll to position [387, 0]
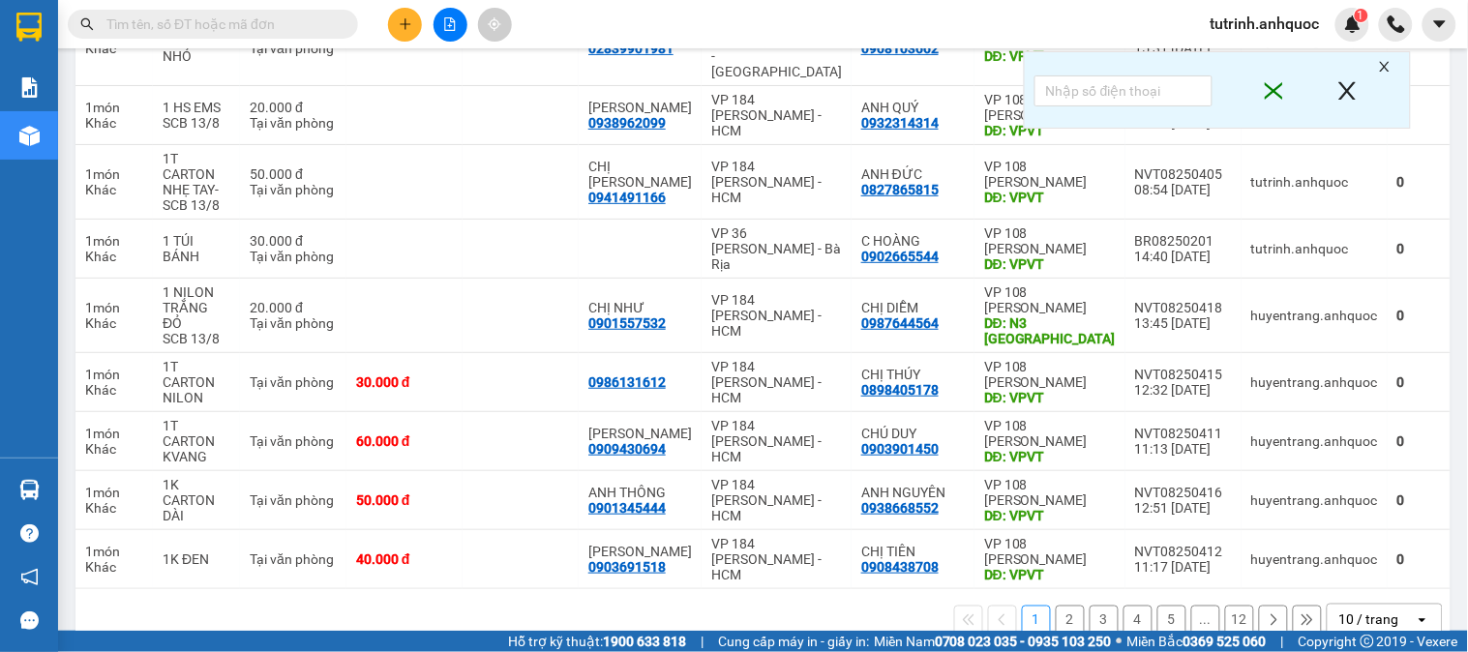
click at [1056, 606] on button "2" at bounding box center [1069, 620] width 29 height 29
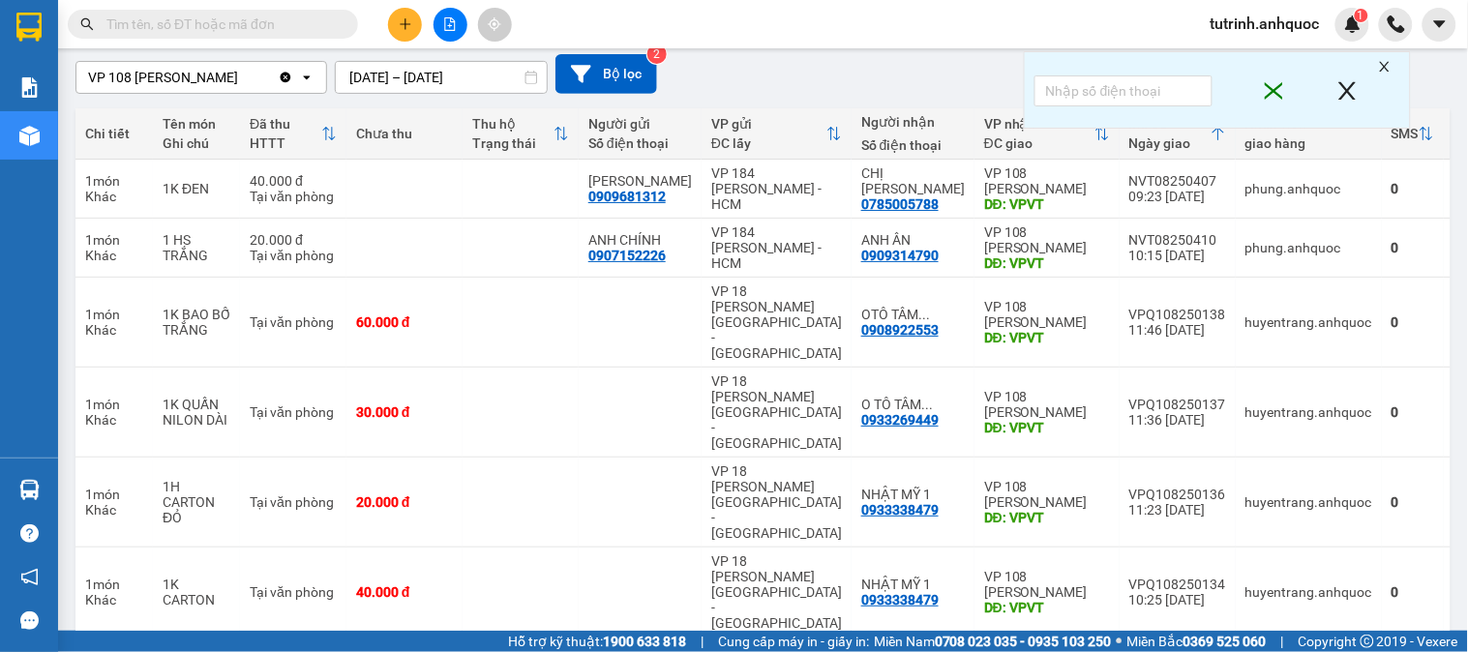
scroll to position [0, 0]
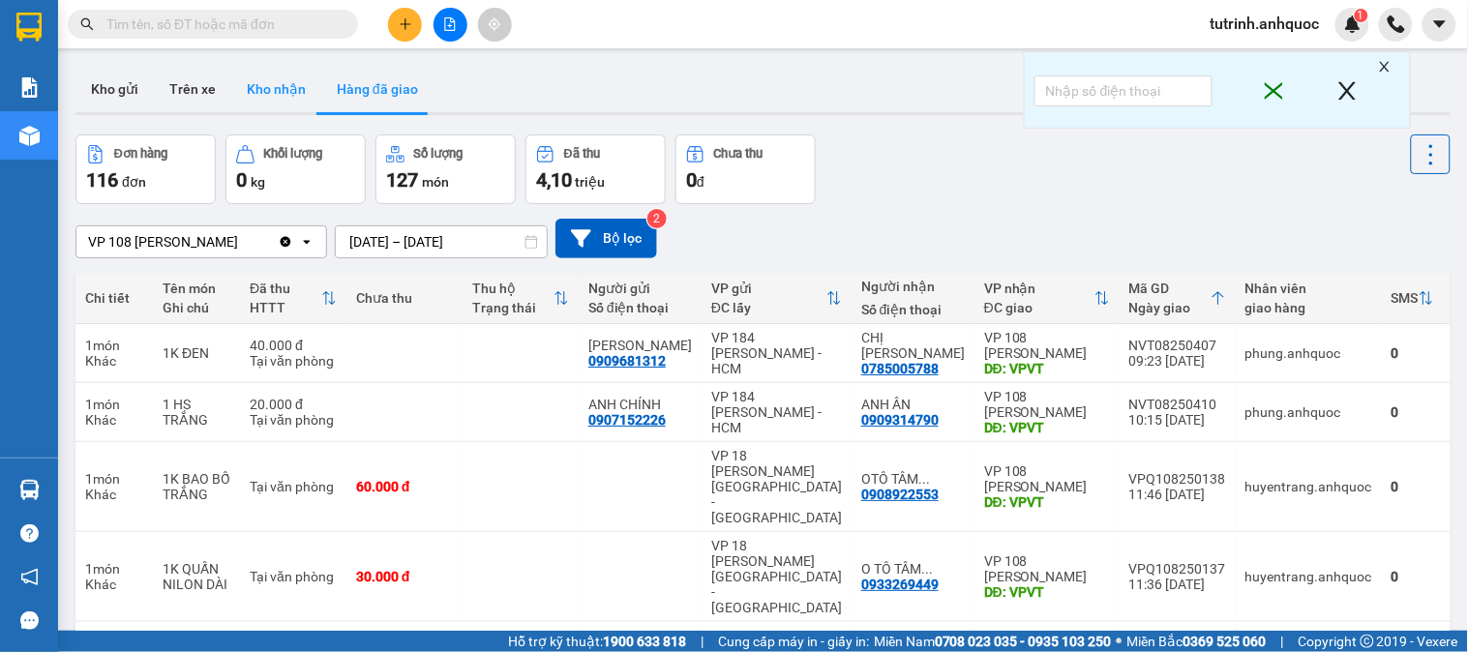
click at [290, 90] on button "Kho nhận" at bounding box center [276, 89] width 90 height 46
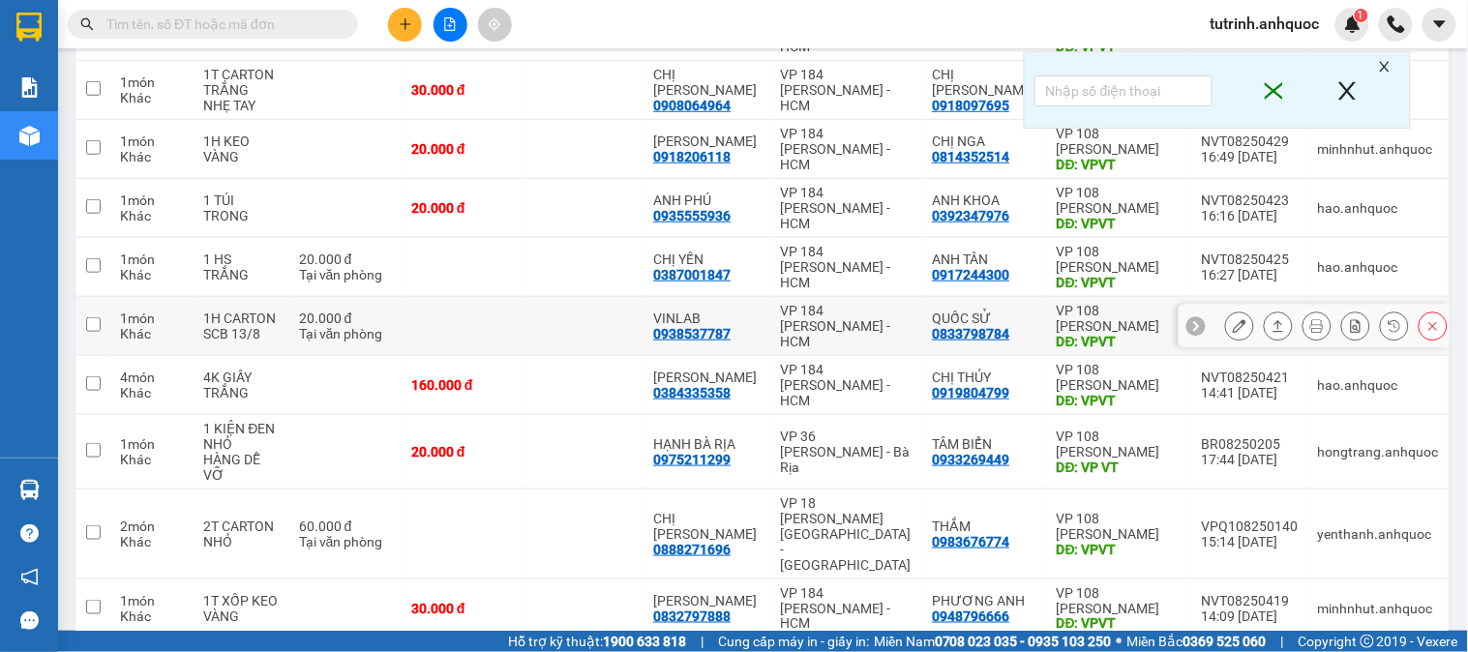
scroll to position [364, 0]
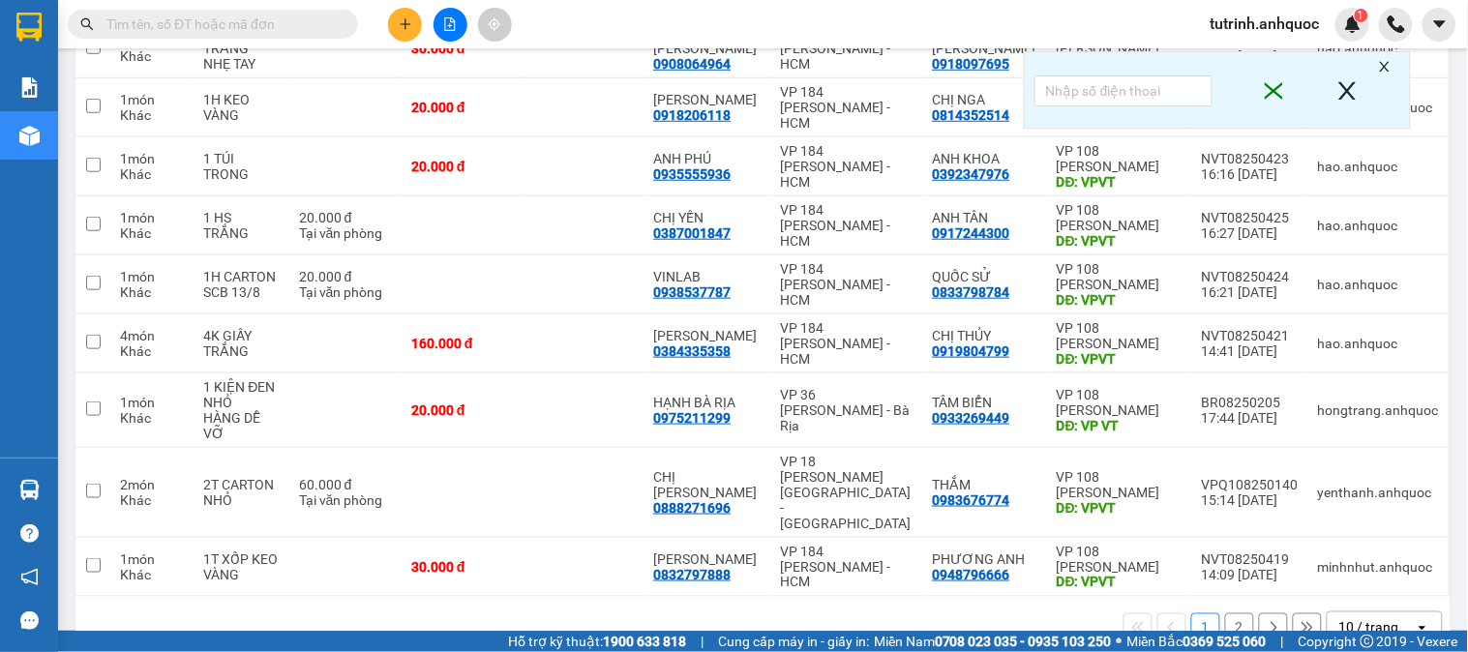
click at [1206, 611] on div "1 2 10 / trang open" at bounding box center [762, 627] width 1359 height 33
click at [1225, 613] on button "2" at bounding box center [1239, 627] width 29 height 29
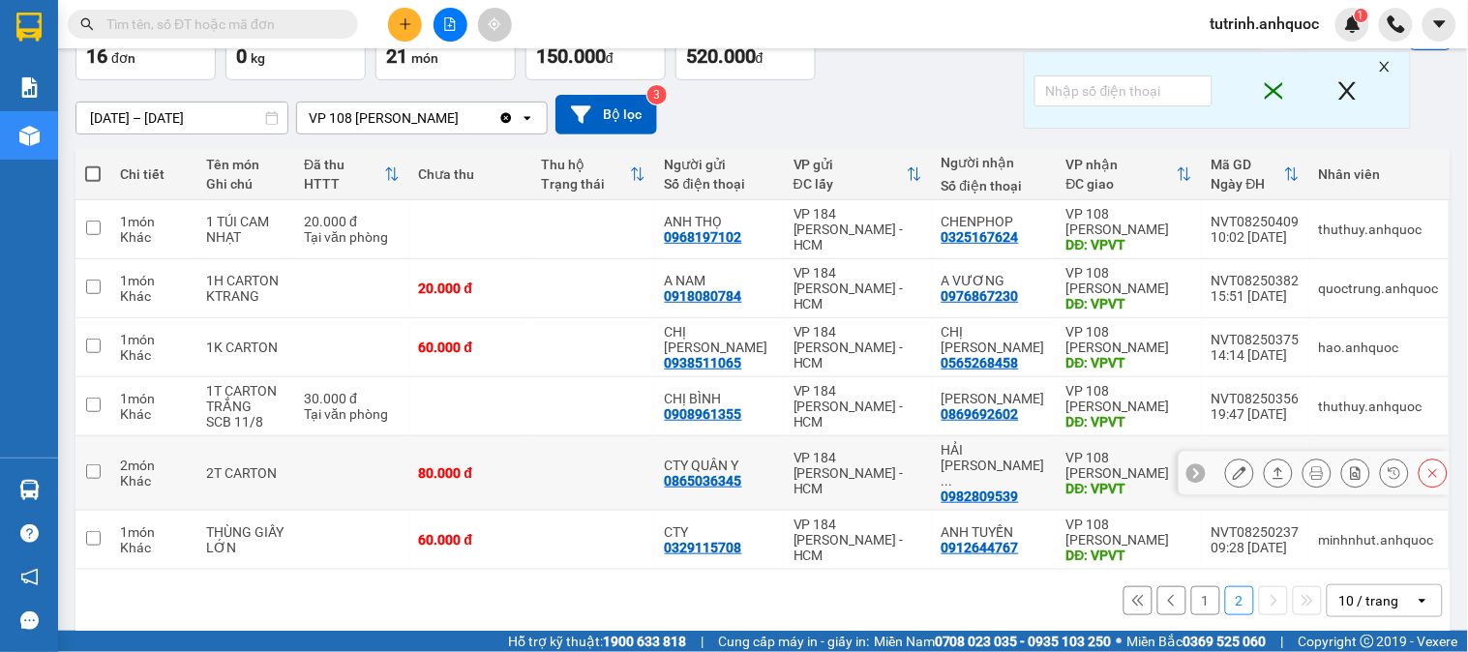
scroll to position [128, 0]
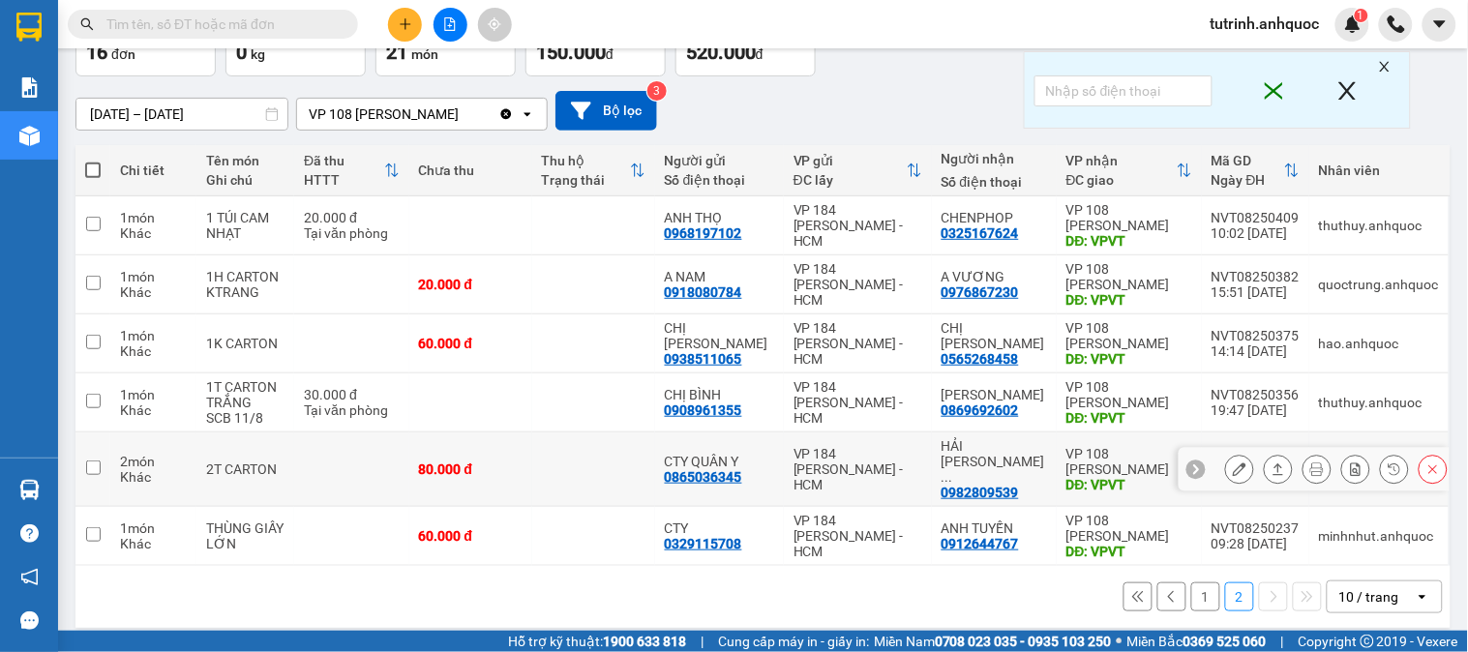
click at [1232, 462] on icon at bounding box center [1239, 469] width 14 height 14
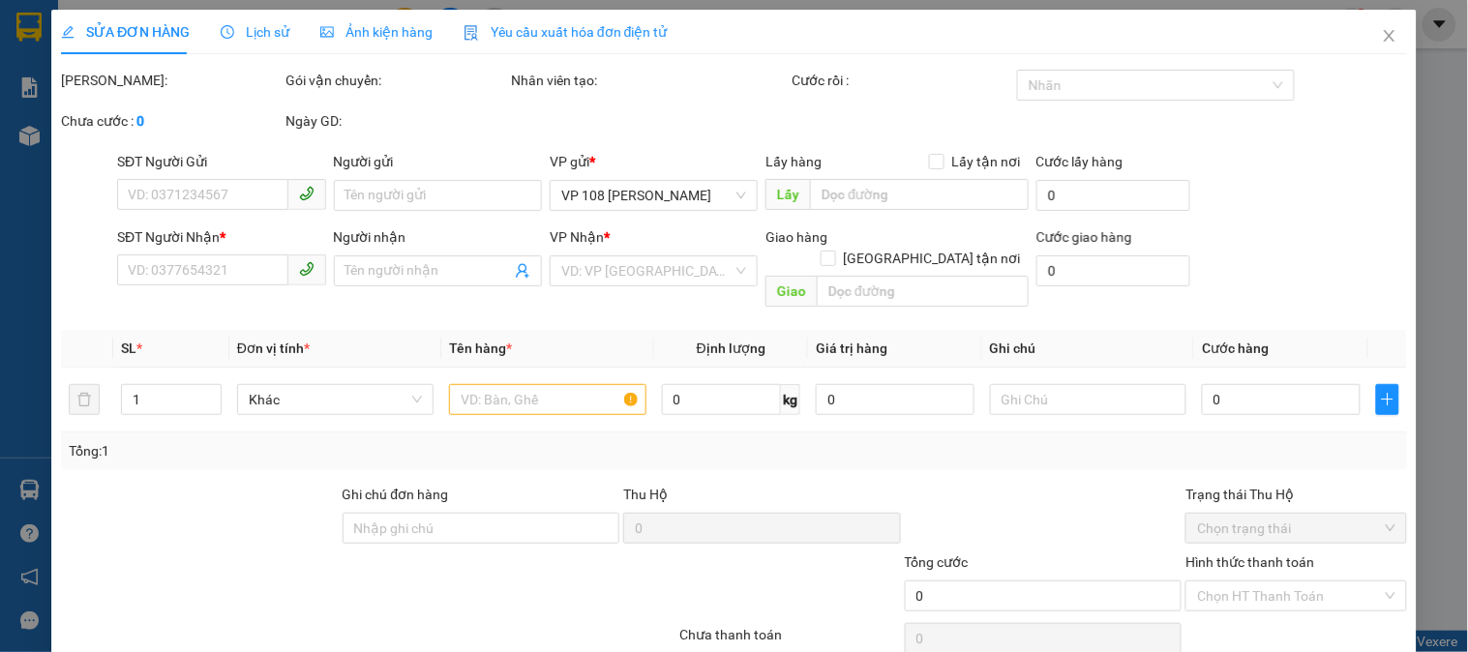
type input "0865036345"
type input "CTY QUÂN Y"
type input "0982809539"
type input "HẢI ÂU BEN BẮP"
type input "VPVT"
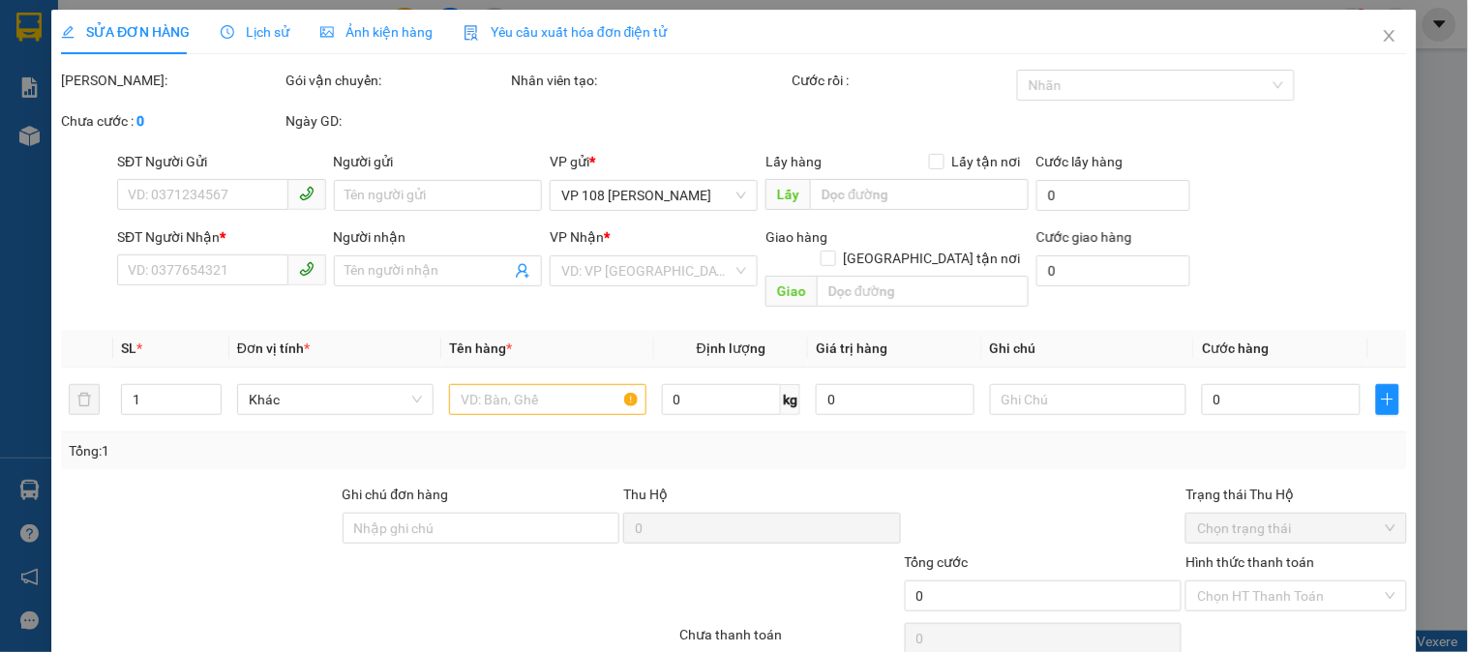
type input "80.000"
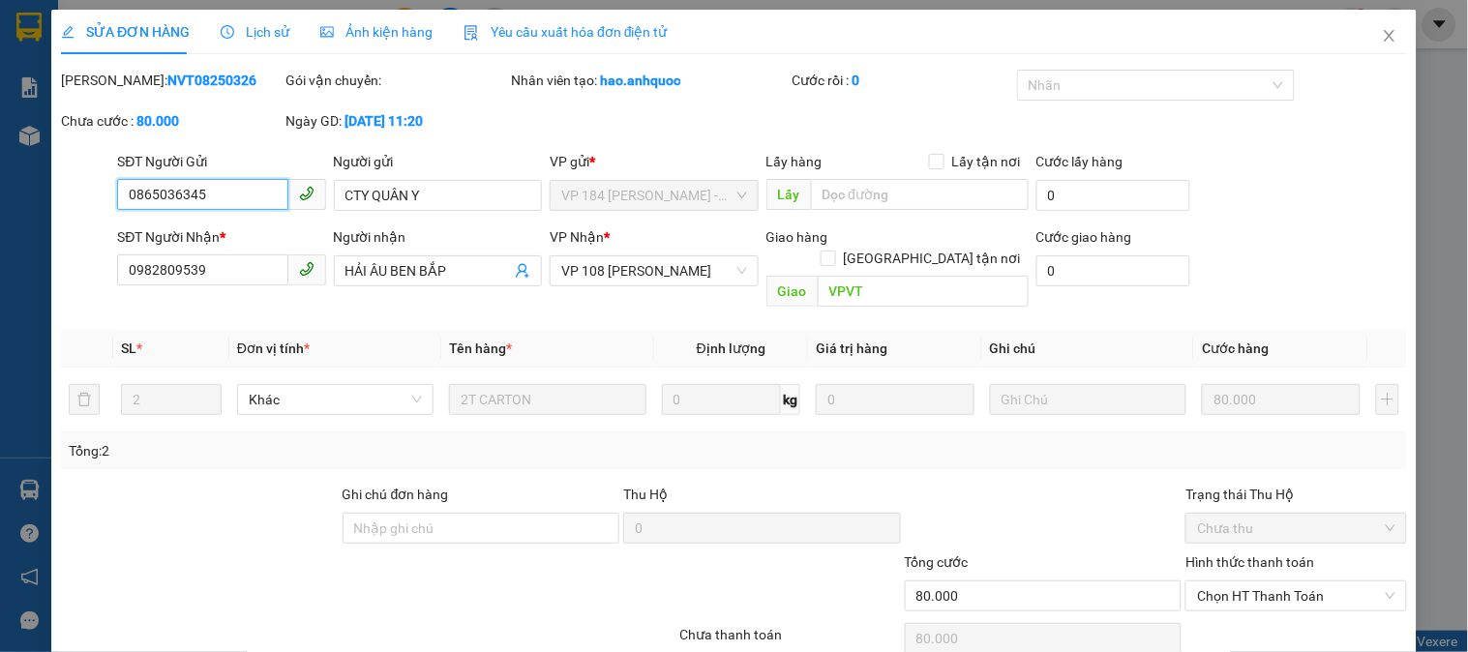
scroll to position [68, 0]
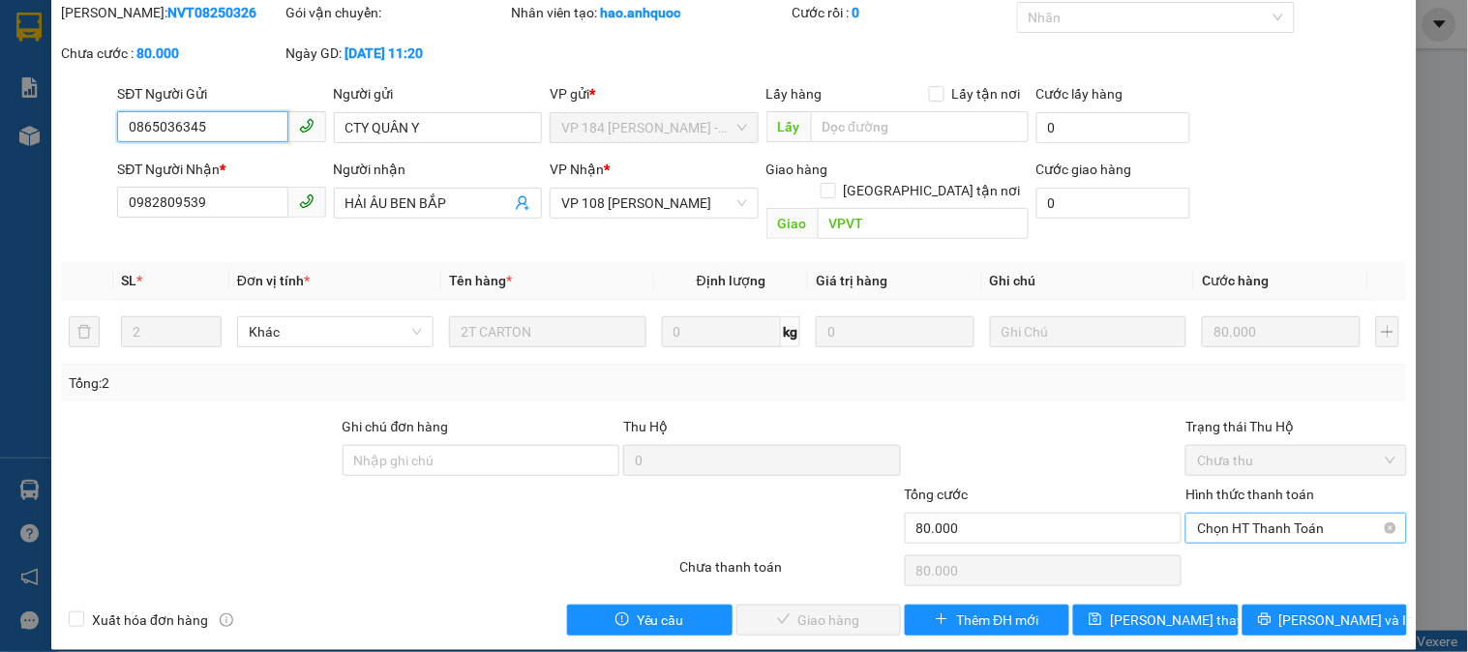
click at [1232, 514] on span "Chọn HT Thanh Toán" at bounding box center [1295, 528] width 197 height 29
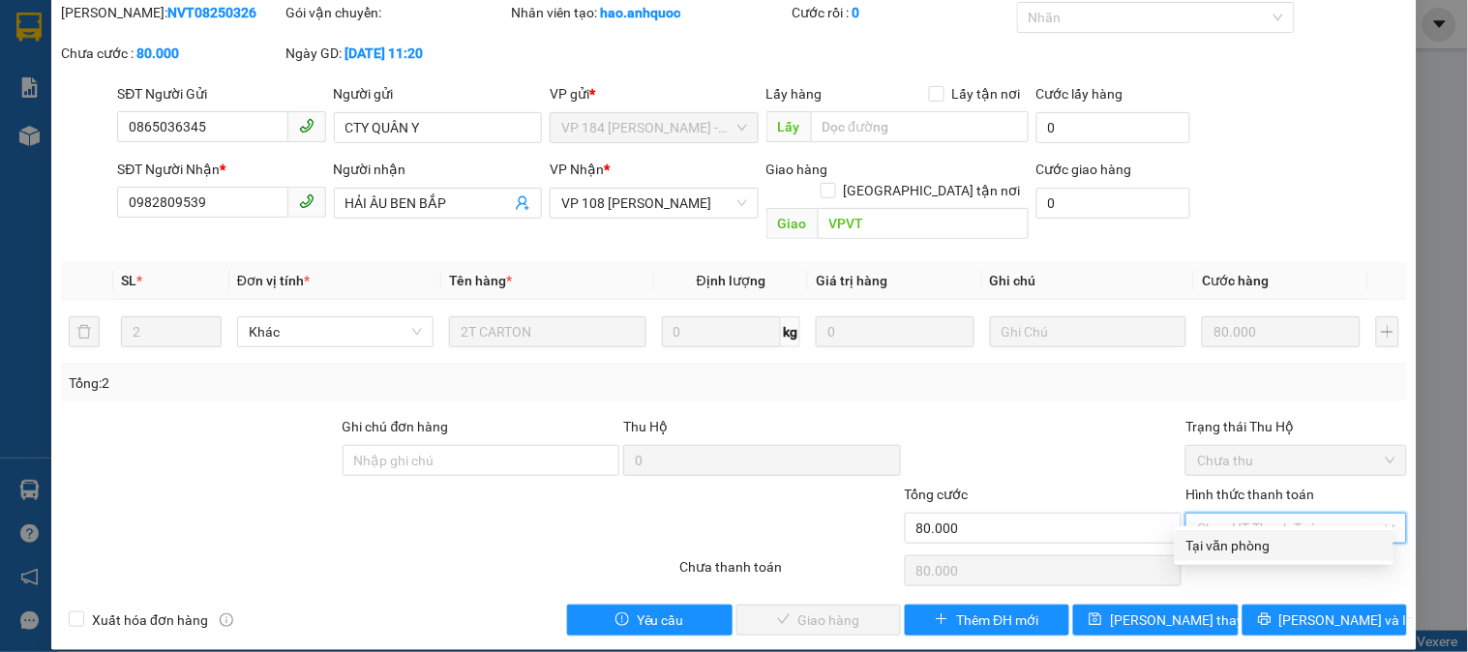
click at [1206, 547] on div "Tại văn phòng" at bounding box center [1283, 545] width 195 height 21
type input "0"
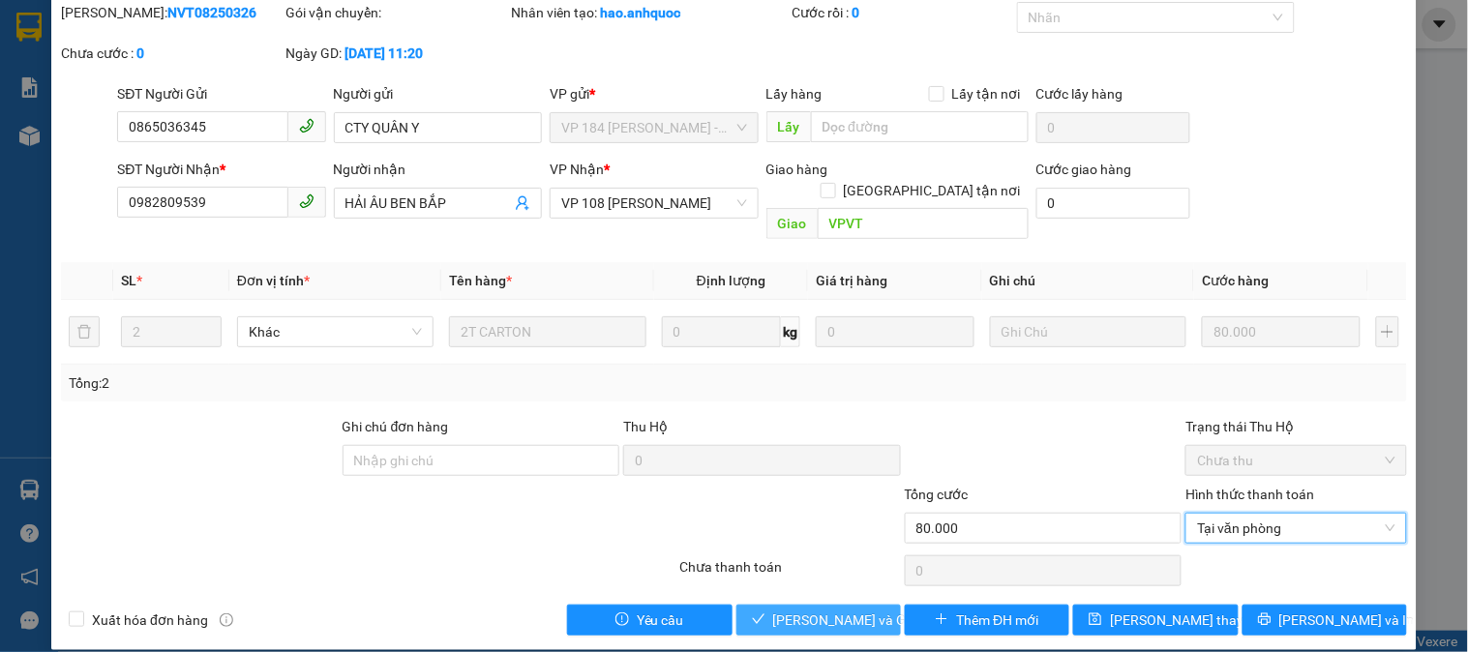
click at [852, 609] on span "[PERSON_NAME] và Giao hàng" at bounding box center [866, 619] width 186 height 21
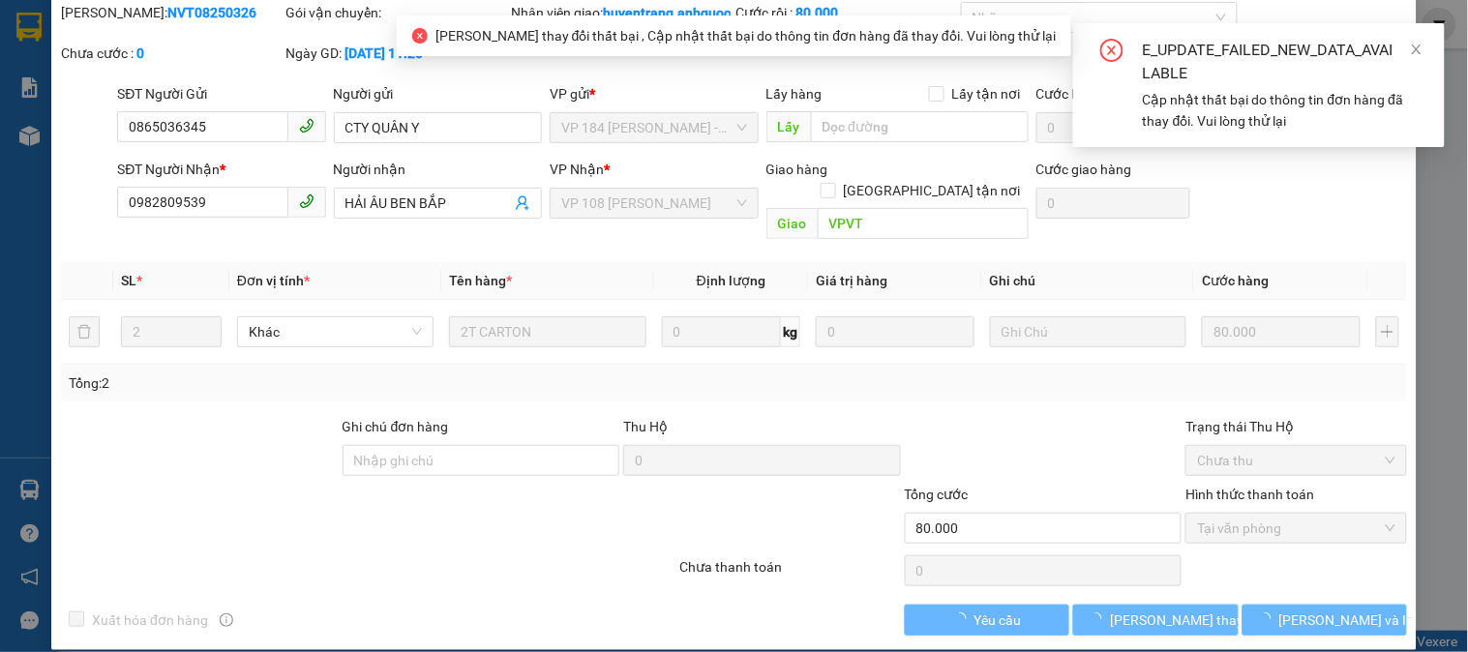
scroll to position [0, 0]
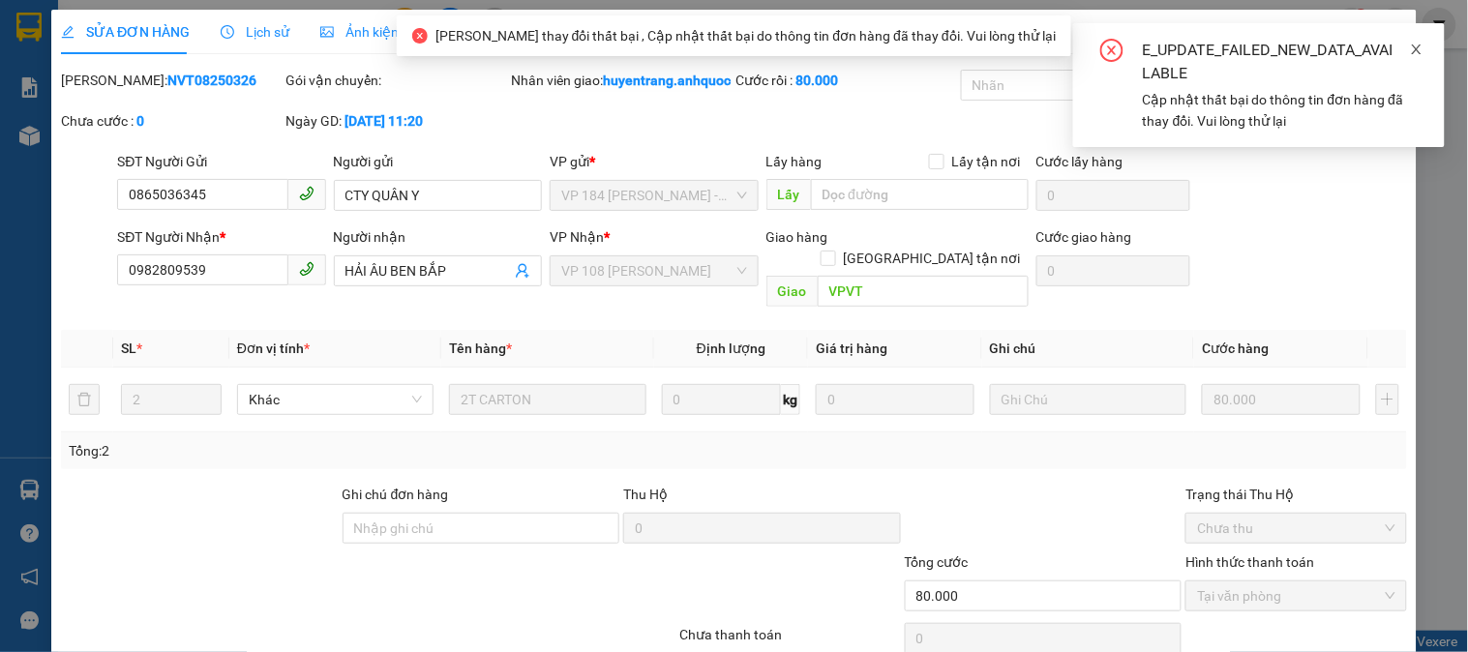
drag, startPoint x: 1414, startPoint y: 45, endPoint x: 1395, endPoint y: 48, distance: 19.6
click at [1413, 45] on icon "close" at bounding box center [1416, 50] width 10 height 10
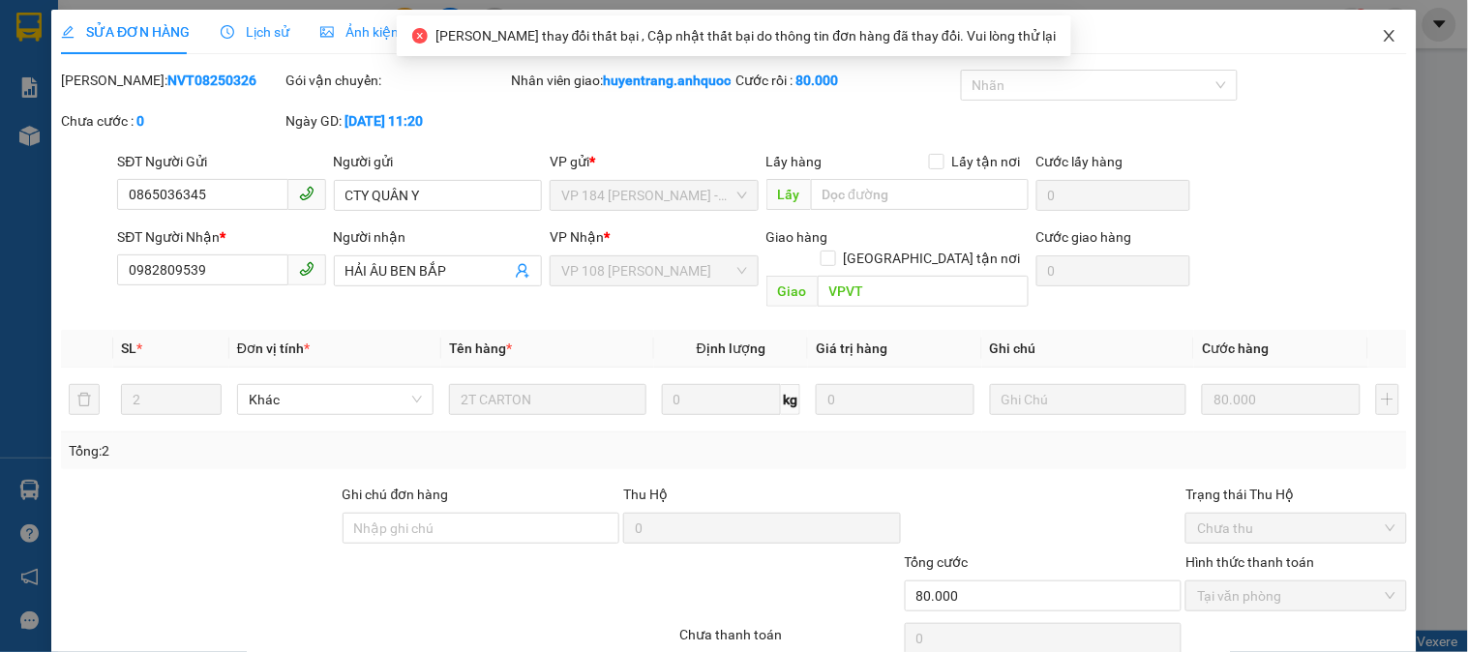
click at [1368, 26] on span "Close" at bounding box center [1389, 37] width 54 height 54
